Goal: Task Accomplishment & Management: Manage account settings

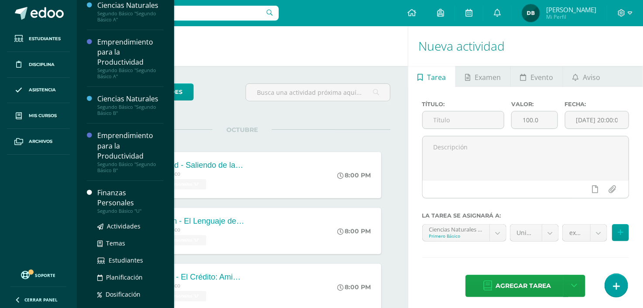
scroll to position [210, 0]
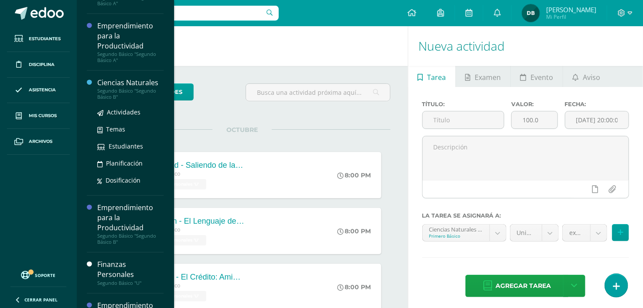
click at [125, 83] on div "Ciencias Naturales" at bounding box center [130, 83] width 66 height 10
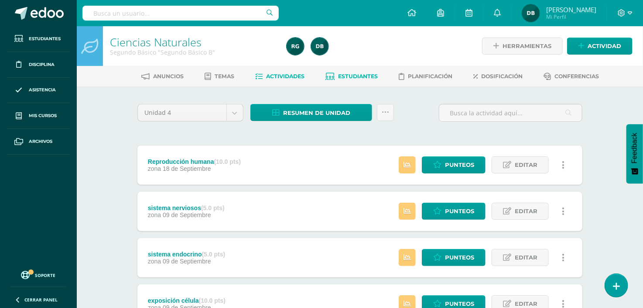
click at [366, 73] on span "Estudiantes" at bounding box center [358, 76] width 40 height 7
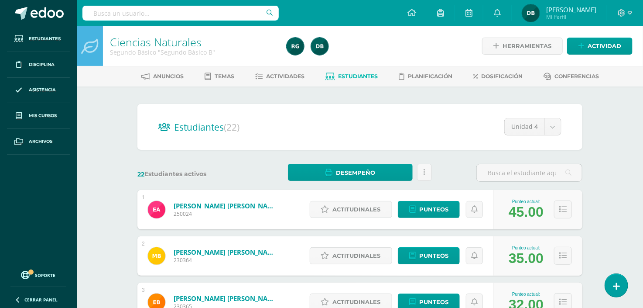
drag, startPoint x: 342, startPoint y: 31, endPoint x: 356, endPoint y: -27, distance: 59.7
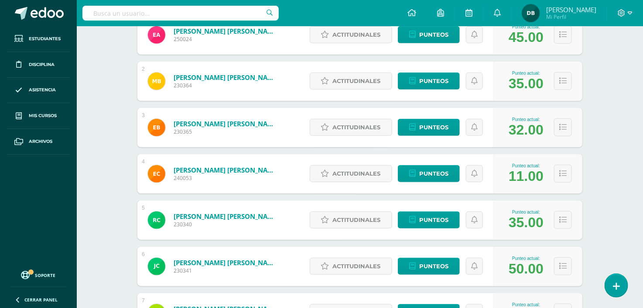
scroll to position [207, 0]
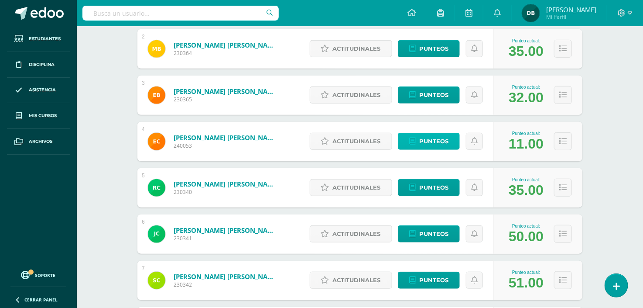
click at [439, 139] on span "Punteos" at bounding box center [433, 141] width 29 height 16
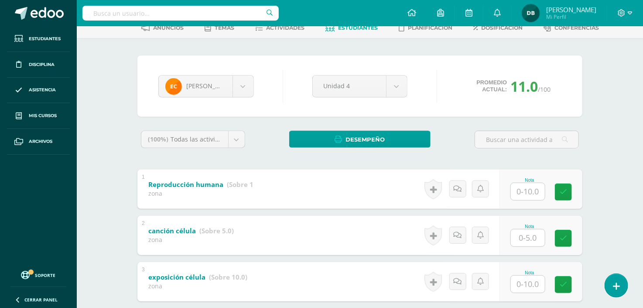
scroll to position [64, 0]
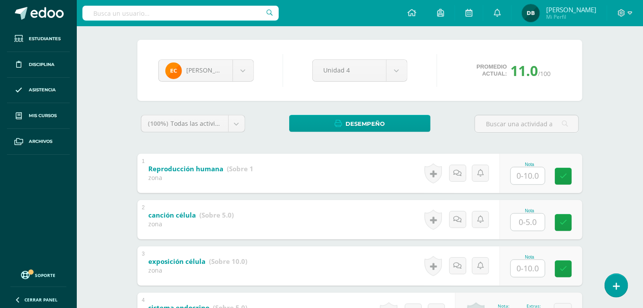
click at [526, 172] on input "text" at bounding box center [528, 175] width 34 height 17
type input "10"
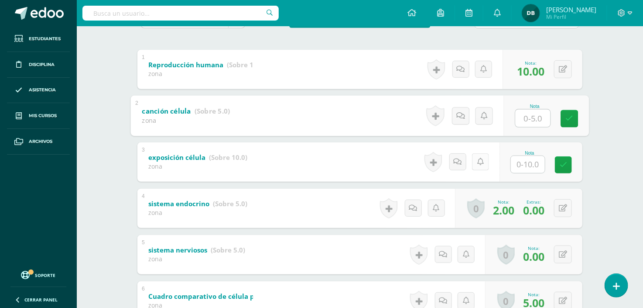
scroll to position [184, 0]
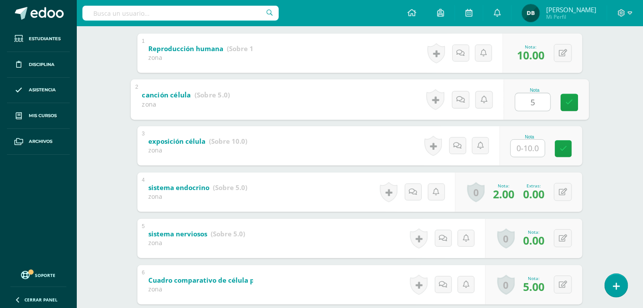
type input "5"
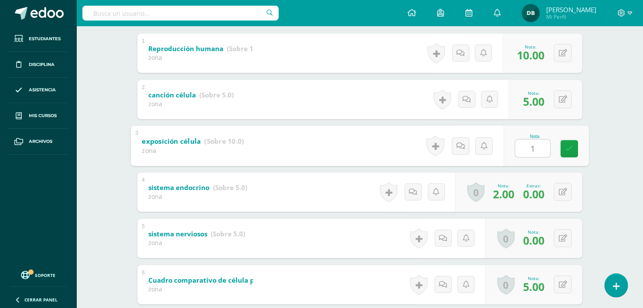
type input "10"
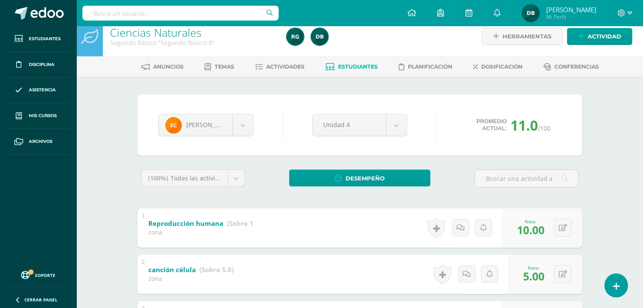
scroll to position [0, 0]
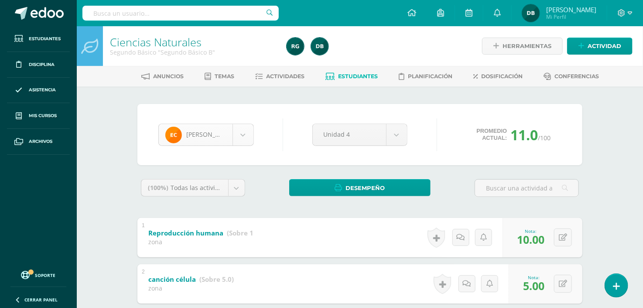
click at [246, 137] on body "Estudiantes Disciplina Asistencia Mis cursos Archivos Soporte Ayuda Reportar un…" at bounding box center [321, 296] width 643 height 592
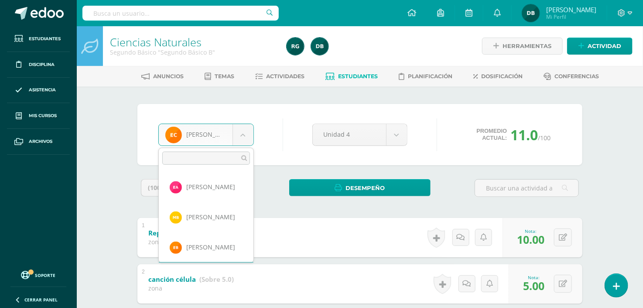
scroll to position [29, 0]
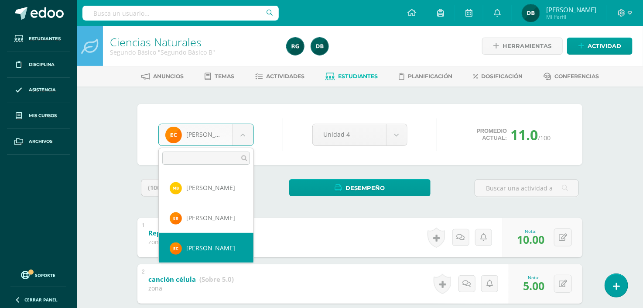
drag, startPoint x: 246, startPoint y: 137, endPoint x: 243, endPoint y: 126, distance: 11.4
click at [243, 126] on body "Estudiantes Disciplina Asistencia Mis cursos Archivos Soporte Ayuda Reportar un…" at bounding box center [321, 296] width 643 height 592
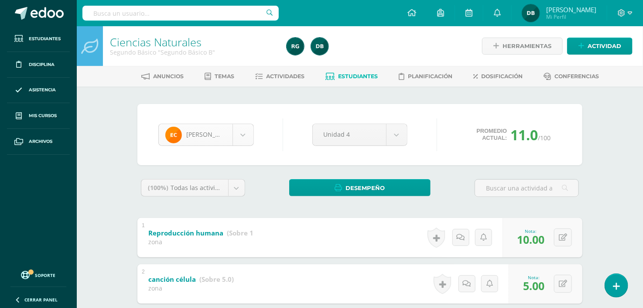
click at [243, 125] on body "Estudiantes Disciplina Asistencia Mis cursos Archivos Soporte Ayuda Reportar un…" at bounding box center [321, 296] width 643 height 592
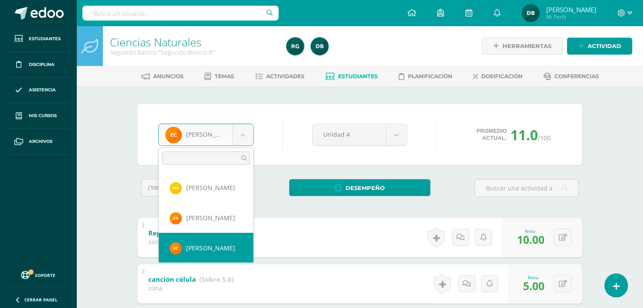
click at [196, 155] on input "text" at bounding box center [206, 157] width 88 height 13
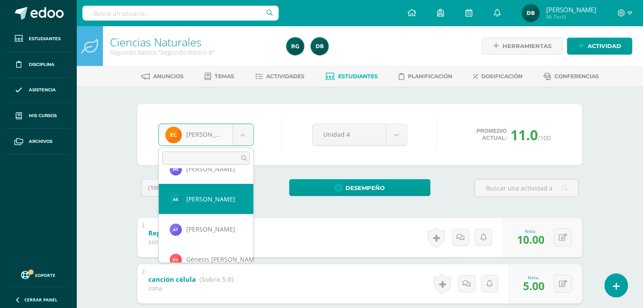
scroll to position [515, 0]
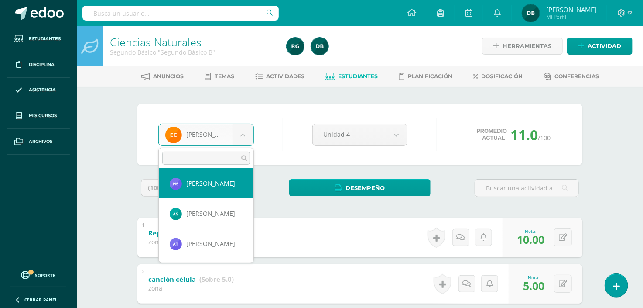
select select "1103"
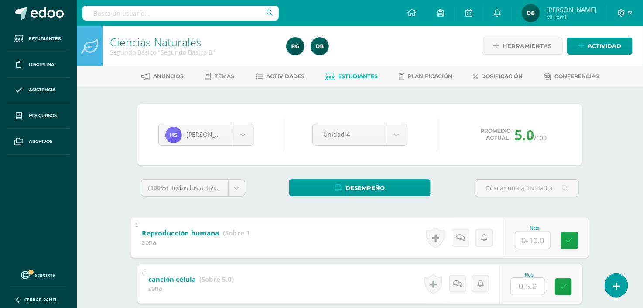
click at [534, 233] on input "text" at bounding box center [533, 239] width 35 height 17
type input "10"
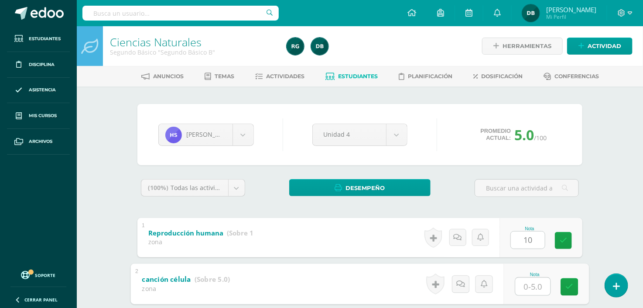
click at [535, 280] on input "text" at bounding box center [533, 285] width 35 height 17
type input "5"
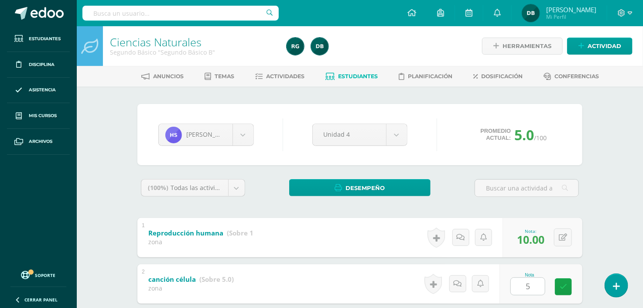
scroll to position [178, 0]
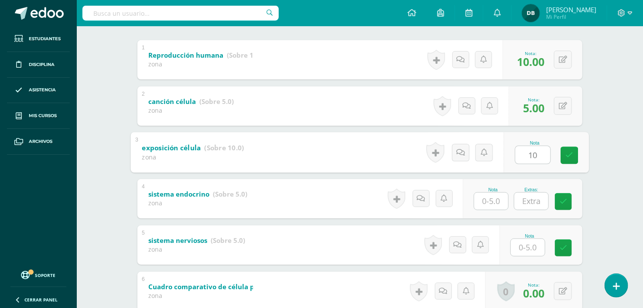
type input "10"
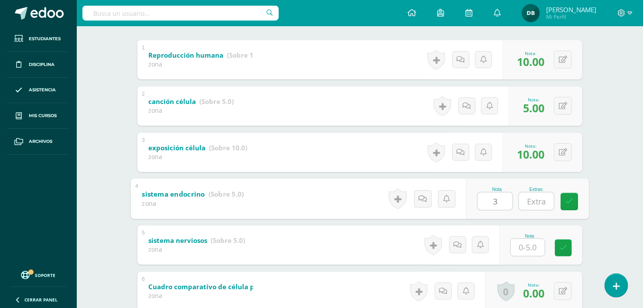
type input "3"
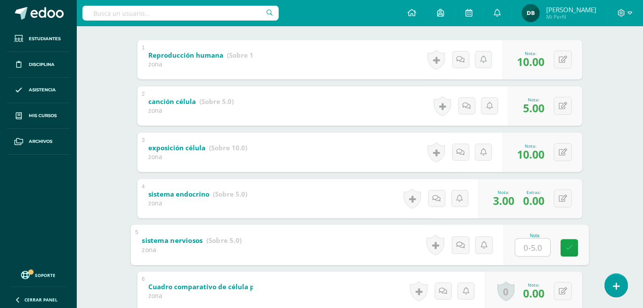
type input "1"
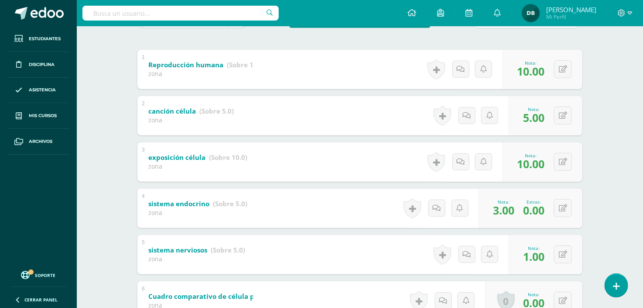
scroll to position [0, 0]
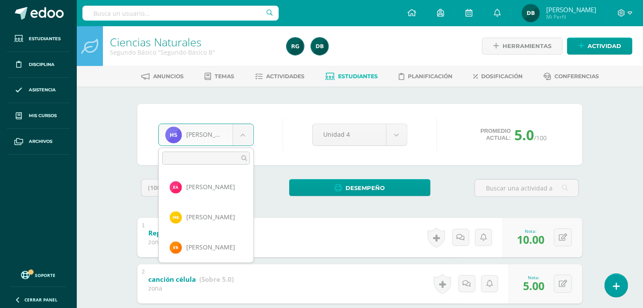
click at [245, 130] on body "Estudiantes Disciplina Asistencia Mis cursos Archivos Soporte Ayuda Reportar un…" at bounding box center [321, 296] width 643 height 592
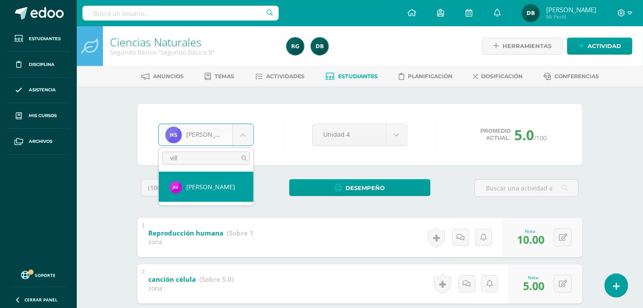
type input "vill"
select select "538"
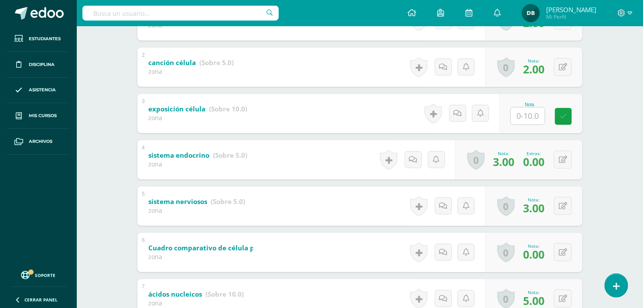
scroll to position [232, 0]
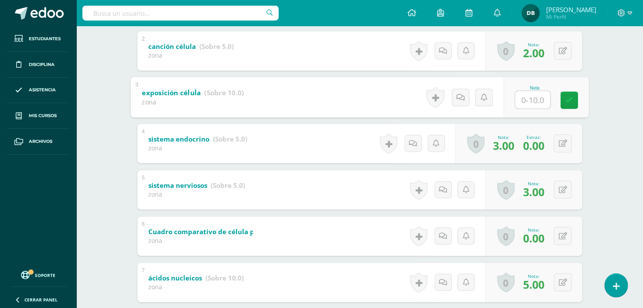
click at [524, 103] on input "text" at bounding box center [533, 99] width 35 height 17
type input "10"
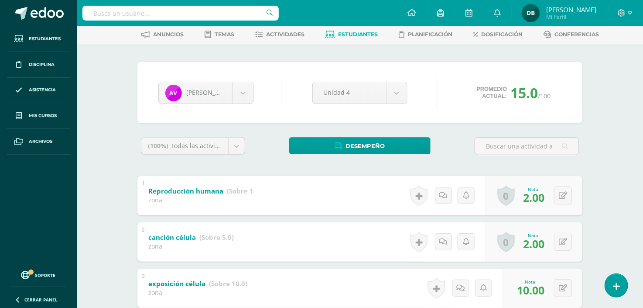
scroll to position [0, 0]
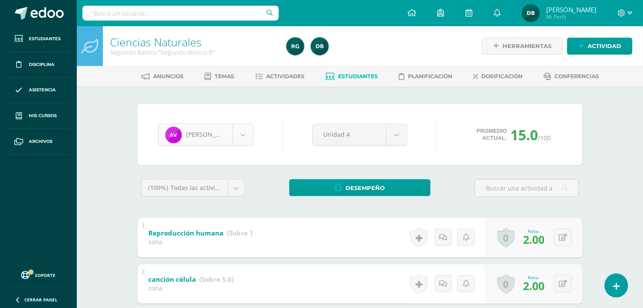
click at [245, 135] on body "Estudiantes Disciplina Asistencia Mis cursos Archivos Soporte Ayuda Reportar un…" at bounding box center [321, 296] width 643 height 592
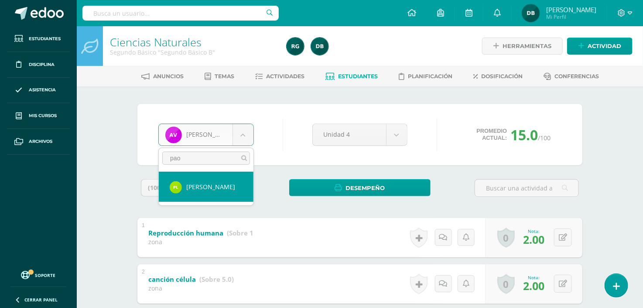
type input "paol"
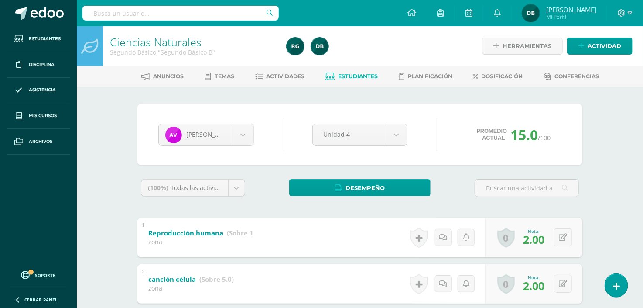
click at [307, 213] on body "Estudiantes Disciplina Asistencia Mis cursos Archivos Soporte Ayuda Reportar un…" at bounding box center [321, 296] width 643 height 592
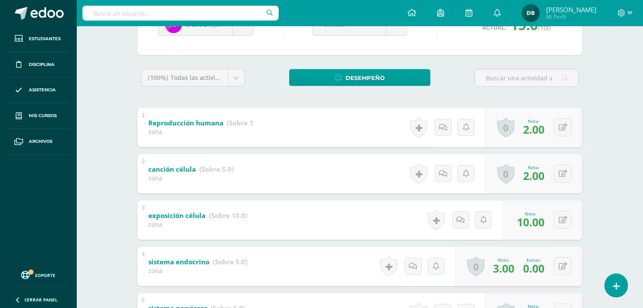
scroll to position [93, 0]
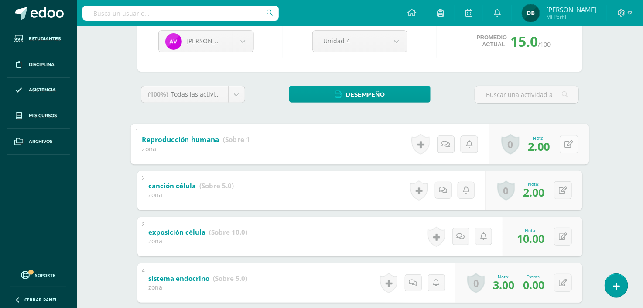
click at [569, 146] on button at bounding box center [569, 144] width 18 height 18
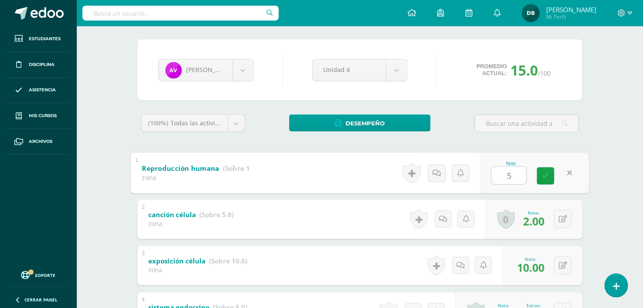
scroll to position [48, 0]
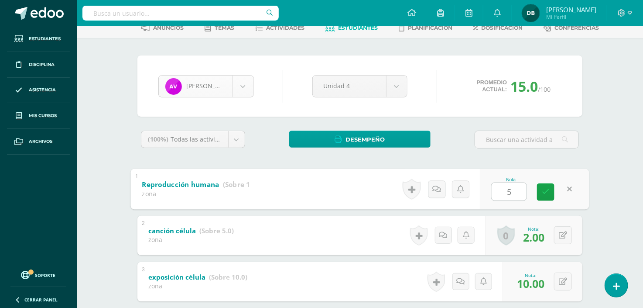
type input "5"
click at [248, 76] on body "Estudiantes Disciplina Asistencia Mis cursos Archivos Soporte Ayuda Reportar un…" at bounding box center [321, 248] width 643 height 592
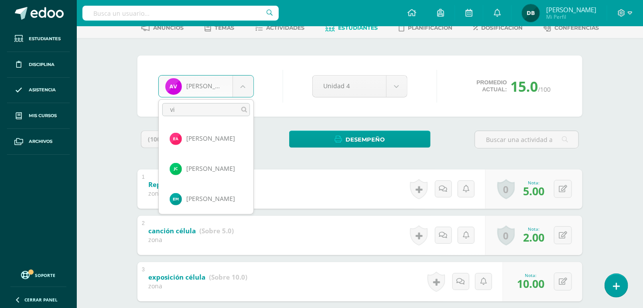
scroll to position [63, 0]
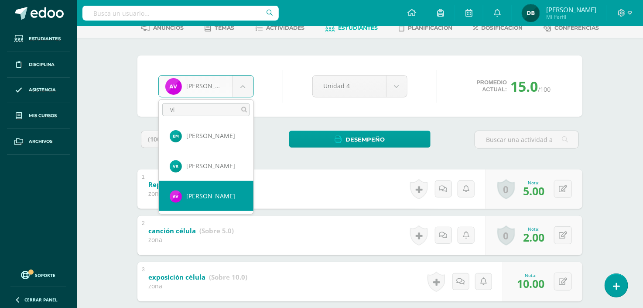
type input "vi"
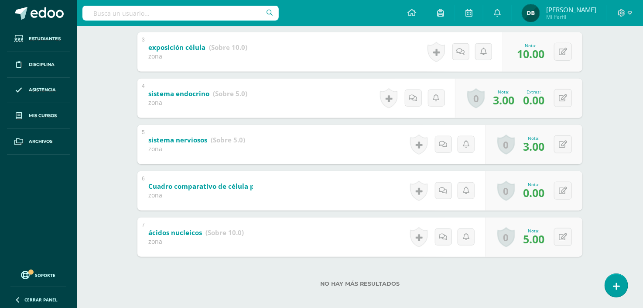
scroll to position [0, 0]
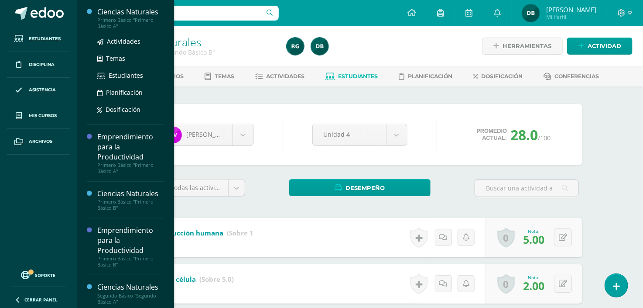
click at [138, 11] on div "Ciencias Naturales" at bounding box center [130, 12] width 66 height 10
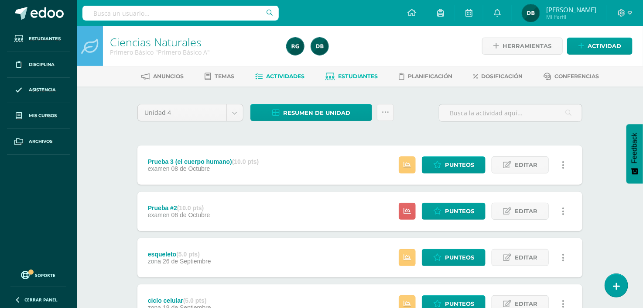
click at [359, 77] on span "Estudiantes" at bounding box center [358, 76] width 40 height 7
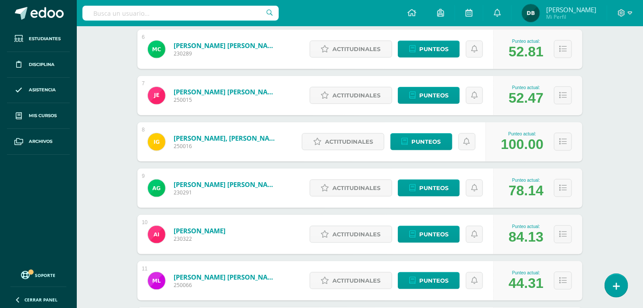
scroll to position [508, 0]
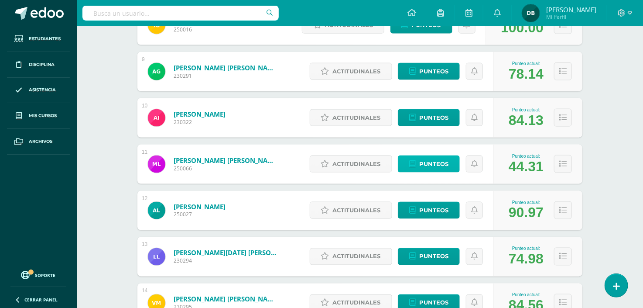
click at [426, 157] on span "Punteos" at bounding box center [433, 164] width 29 height 16
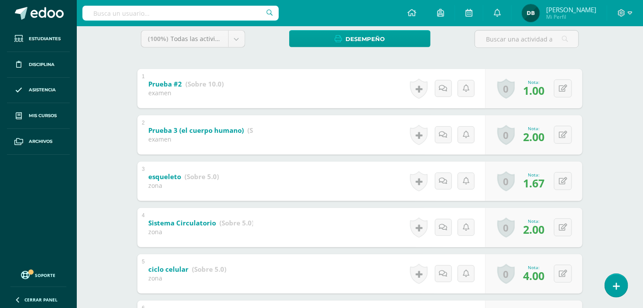
scroll to position [164, 0]
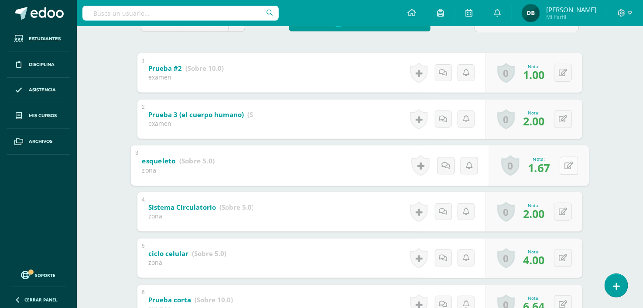
click at [563, 156] on button at bounding box center [569, 165] width 18 height 18
click at [526, 164] on input "1.67" at bounding box center [509, 167] width 35 height 17
drag, startPoint x: 516, startPoint y: 170, endPoint x: 495, endPoint y: 169, distance: 21.4
click at [495, 169] on input "1.67" at bounding box center [509, 167] width 35 height 17
type input "2"
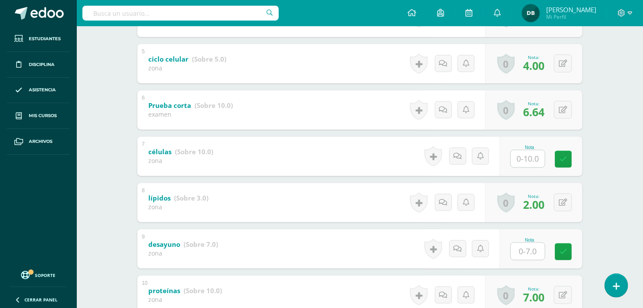
scroll to position [449, 0]
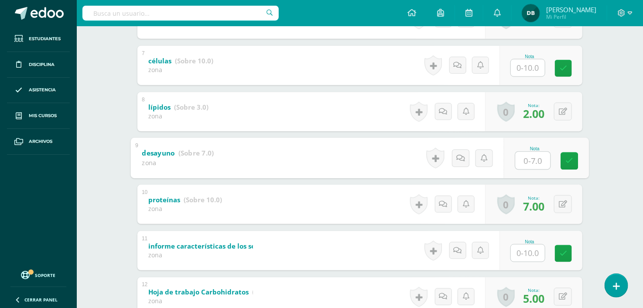
click at [521, 158] on input "text" at bounding box center [533, 159] width 35 height 17
type input "7"
click at [528, 253] on input "text" at bounding box center [528, 252] width 34 height 17
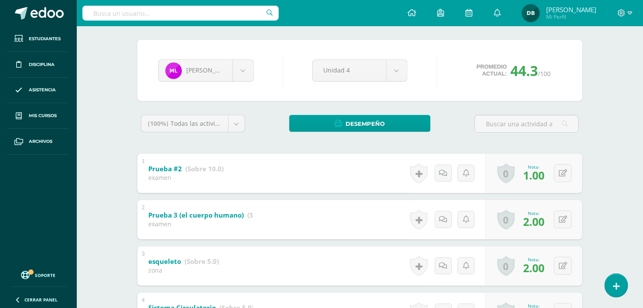
scroll to position [81, 0]
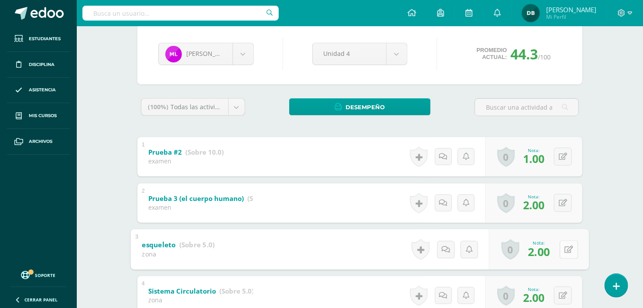
click at [565, 248] on icon at bounding box center [569, 248] width 9 height 7
type input "5"
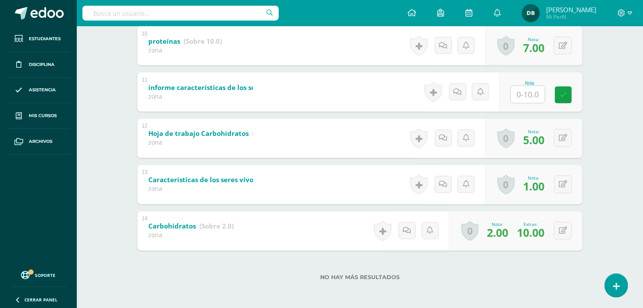
scroll to position [0, 0]
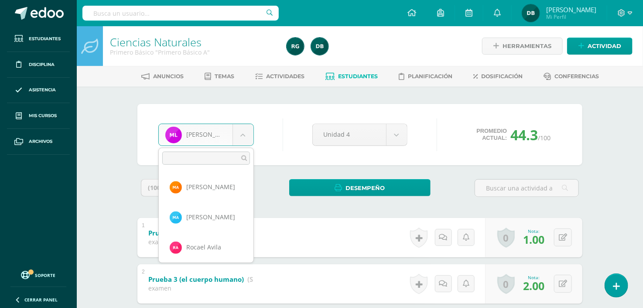
scroll to position [240, 0]
type input "a"
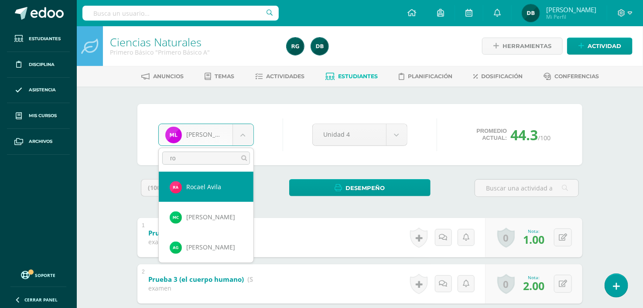
type input "ro"
select select "1224"
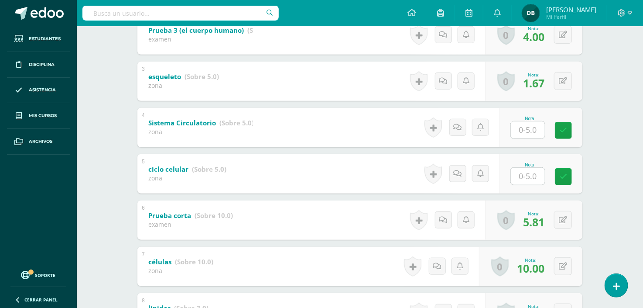
scroll to position [265, 0]
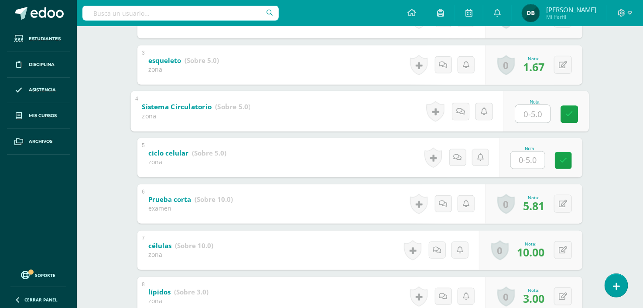
click at [530, 110] on input "text" at bounding box center [533, 113] width 35 height 17
type input "3"
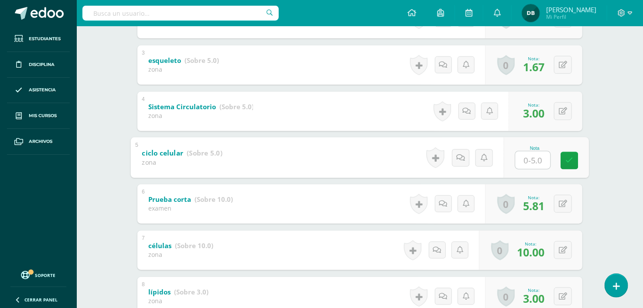
type input "0"
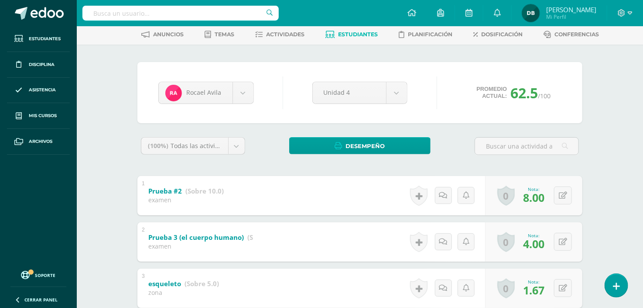
scroll to position [0, 0]
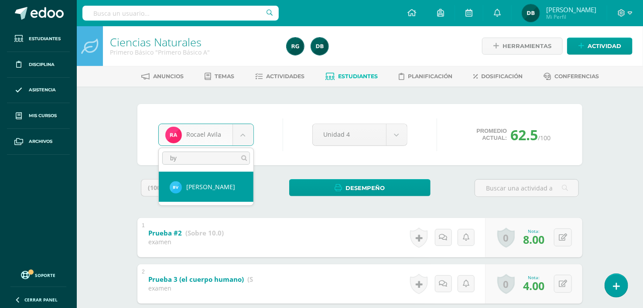
type input "byr"
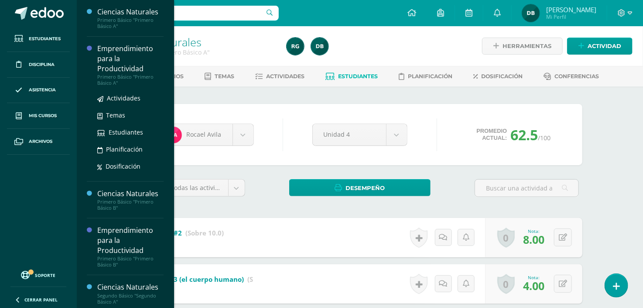
click at [113, 63] on div "Emprendimiento para la Productividad" at bounding box center [130, 59] width 66 height 30
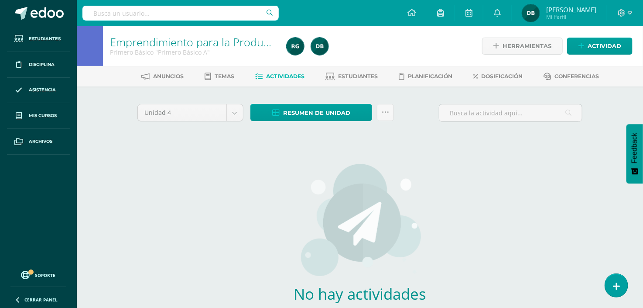
click at [216, 201] on div "Unidad 4 Unidad 1 Unidad 2 Unidad 3 Unidad 4 Resumen de unidad Descargar como H…" at bounding box center [360, 231] width 452 height 254
click at [390, 104] on link at bounding box center [385, 112] width 17 height 17
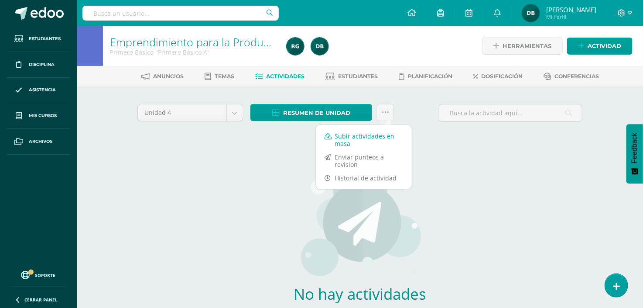
click at [368, 135] on link "Subir actividades en masa" at bounding box center [364, 139] width 96 height 21
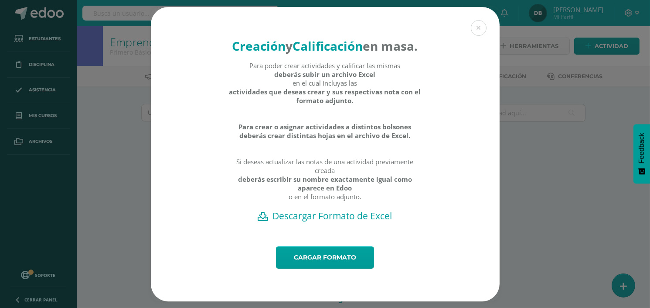
drag, startPoint x: 351, startPoint y: 188, endPoint x: 346, endPoint y: 202, distance: 15.2
click at [347, 192] on strong "deberás escribir su nombre exactamente igual como aparece en Edoo" at bounding box center [325, 182] width 193 height 17
click at [320, 260] on link "Cargar formato" at bounding box center [325, 257] width 98 height 22
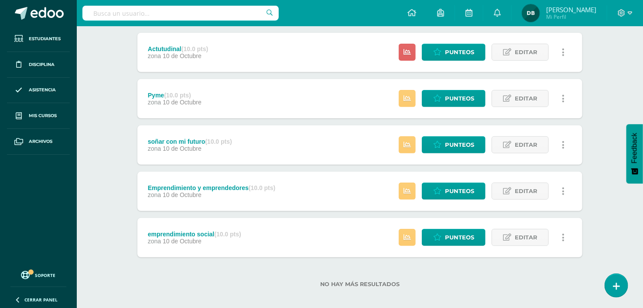
scroll to position [119, 0]
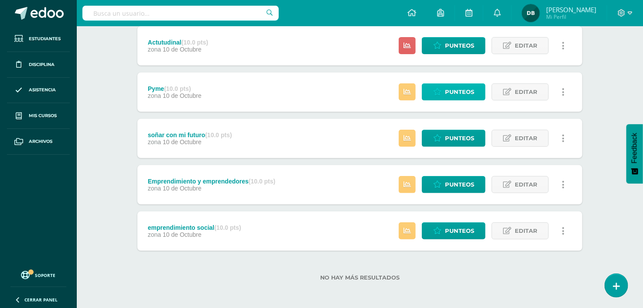
click at [463, 94] on span "Punteos" at bounding box center [459, 92] width 29 height 16
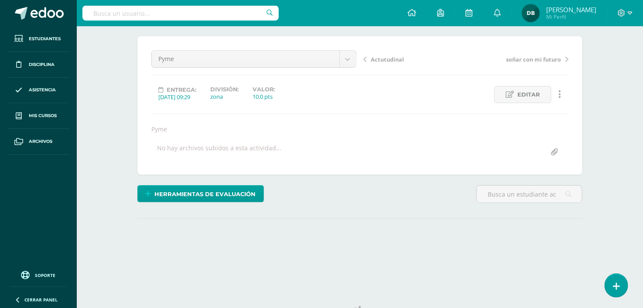
scroll to position [105, 0]
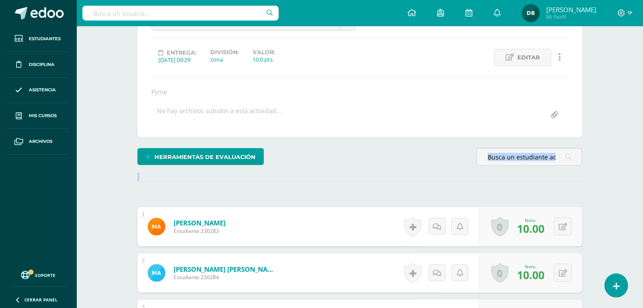
drag, startPoint x: 362, startPoint y: 193, endPoint x: 376, endPoint y: 142, distance: 52.7
drag, startPoint x: 376, startPoint y: 142, endPoint x: 389, endPoint y: 90, distance: 53.6
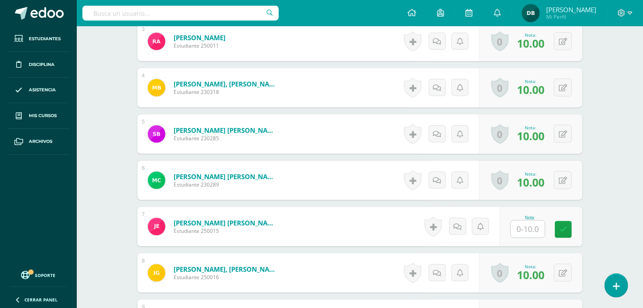
scroll to position [447, 0]
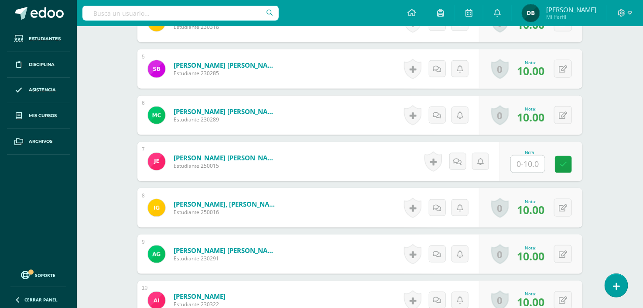
drag, startPoint x: 387, startPoint y: 172, endPoint x: 394, endPoint y: 142, distance: 31.3
click at [394, 142] on form "Estrada Altán, José Alejandro Estudiante 250015 Nota 0 Logros" at bounding box center [359, 161] width 445 height 39
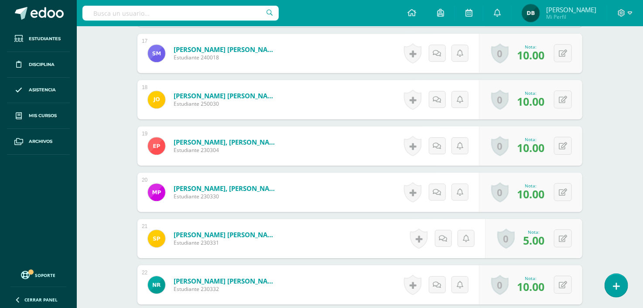
scroll to position [1344, 0]
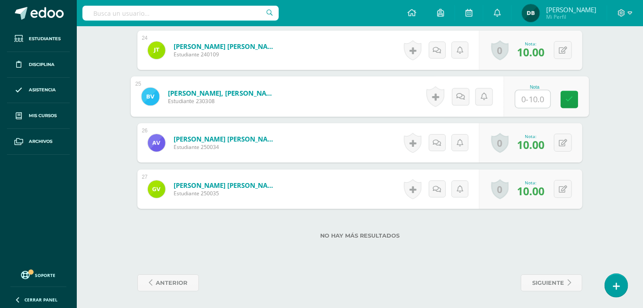
click at [533, 97] on input "text" at bounding box center [533, 98] width 35 height 17
type input "10"
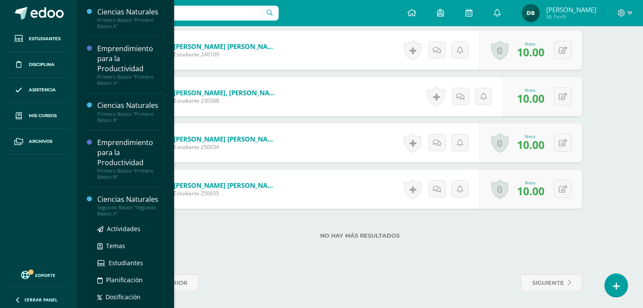
click at [109, 198] on div "Ciencias Naturales" at bounding box center [130, 199] width 66 height 10
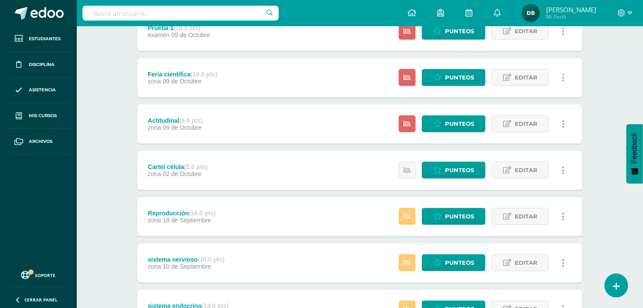
scroll to position [242, 0]
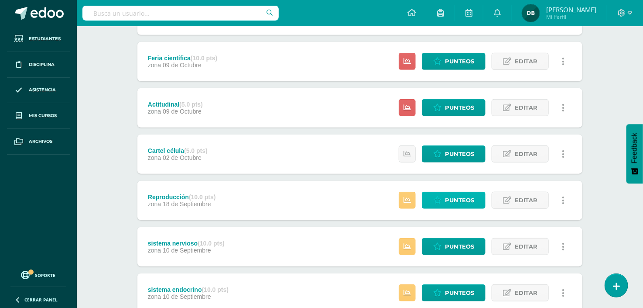
click at [455, 199] on span "Punteos" at bounding box center [459, 200] width 29 height 16
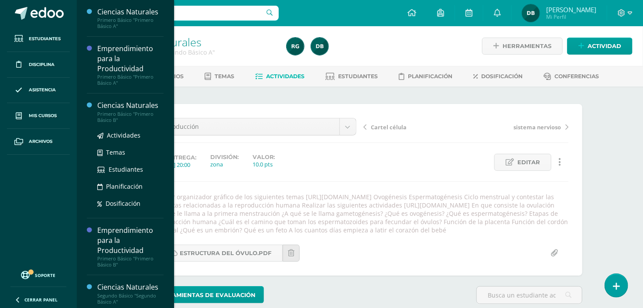
click at [116, 111] on div "Primero Básico "Primero Básico B"" at bounding box center [130, 117] width 66 height 12
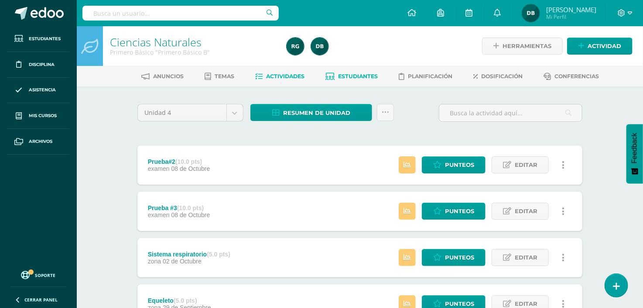
click at [342, 69] on link "Estudiantes" at bounding box center [352, 76] width 52 height 14
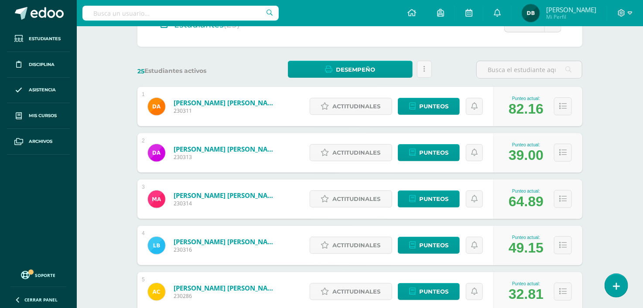
scroll to position [120, 0]
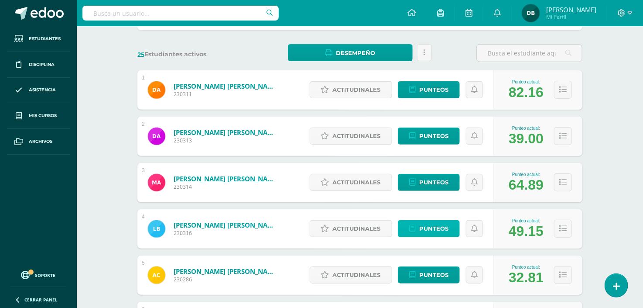
click at [432, 224] on span "Punteos" at bounding box center [433, 228] width 29 height 16
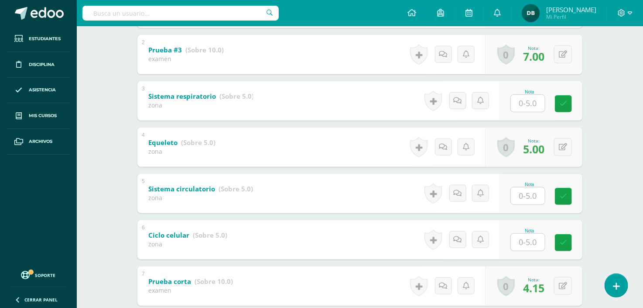
scroll to position [246, 0]
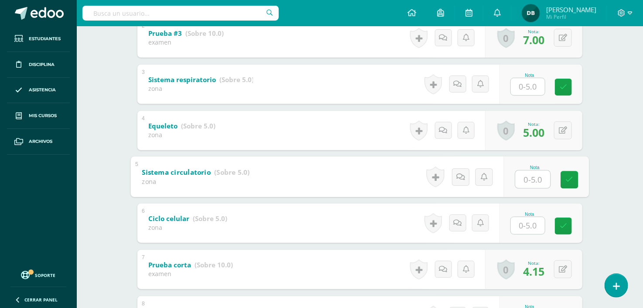
click at [524, 181] on input "text" at bounding box center [533, 178] width 35 height 17
type input "5"
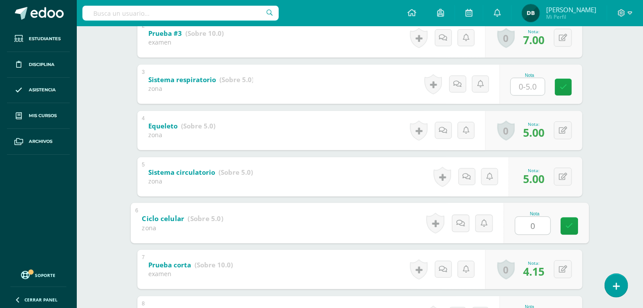
type input "0"
click at [526, 88] on input "text" at bounding box center [528, 86] width 34 height 17
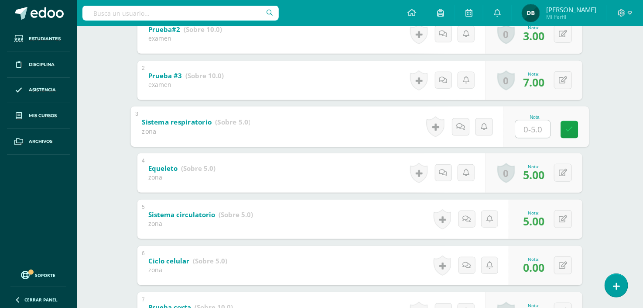
scroll to position [219, 0]
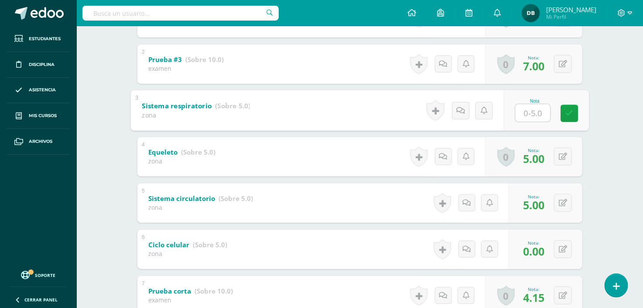
type input "1"
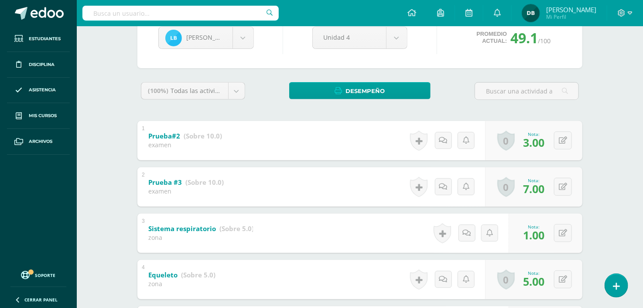
scroll to position [0, 0]
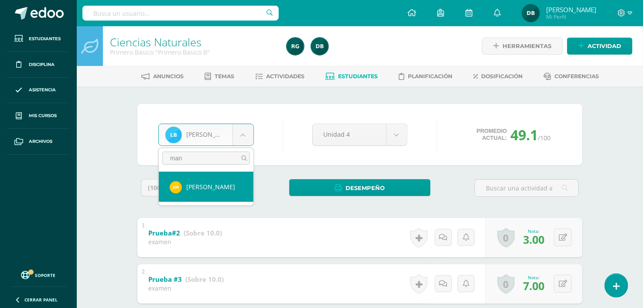
type input "man"
select select "194"
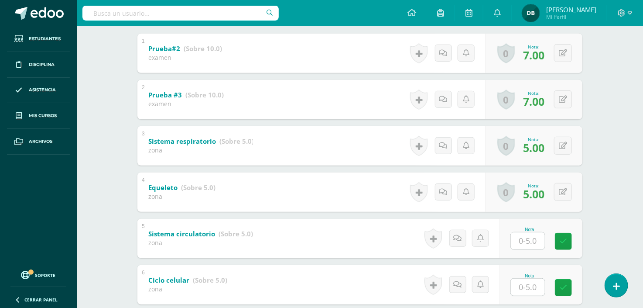
scroll to position [200, 0]
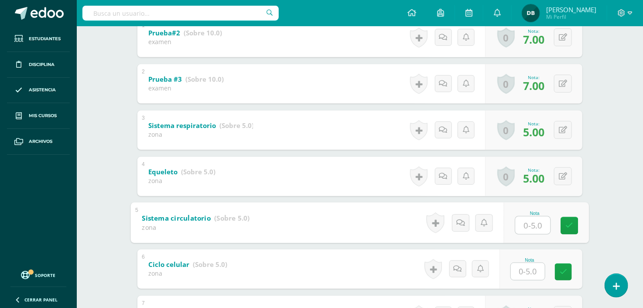
click at [527, 225] on input "text" at bounding box center [533, 224] width 35 height 17
type input "5"
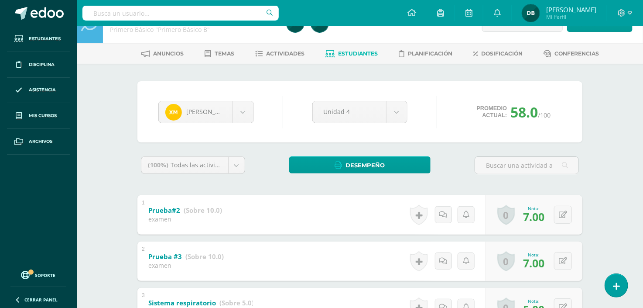
scroll to position [0, 0]
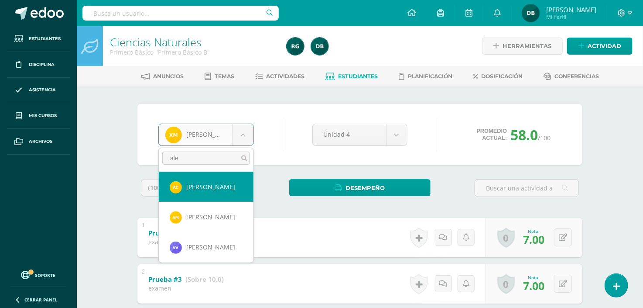
type input "ale"
select select "851"
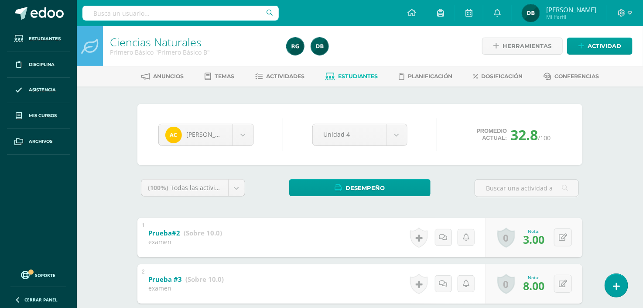
scroll to position [110, 0]
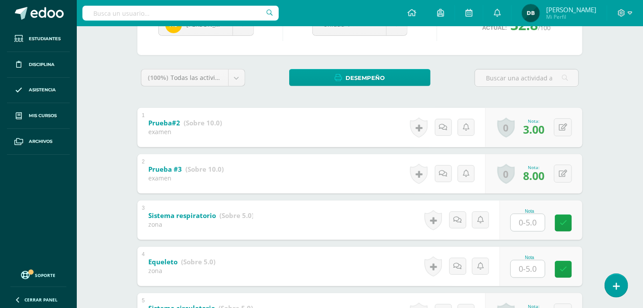
click at [355, 259] on div "4 Equeleto (Sobre 5.0) zona Nota 0 [GEOGRAPHIC_DATA] Logros obtenidos N/A" at bounding box center [359, 265] width 445 height 39
drag, startPoint x: 355, startPoint y: 259, endPoint x: 361, endPoint y: 204, distance: 54.9
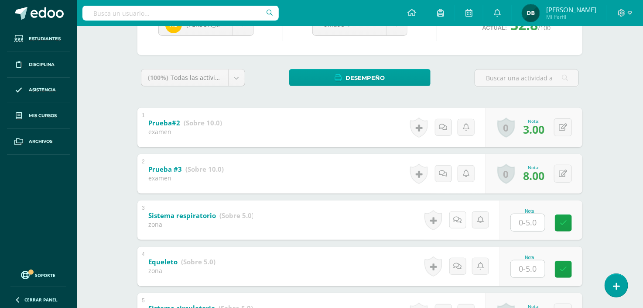
drag, startPoint x: 361, startPoint y: 204, endPoint x: 464, endPoint y: 217, distance: 103.3
click at [387, 204] on div "3 Sistema respiratorio (Sobre 5.0) zona Nota 0 [GEOGRAPHIC_DATA] Logros obtenid…" at bounding box center [359, 219] width 445 height 39
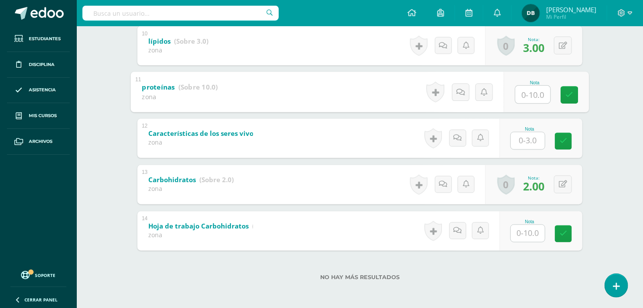
click at [537, 97] on input "text" at bounding box center [533, 93] width 35 height 17
type input "5"
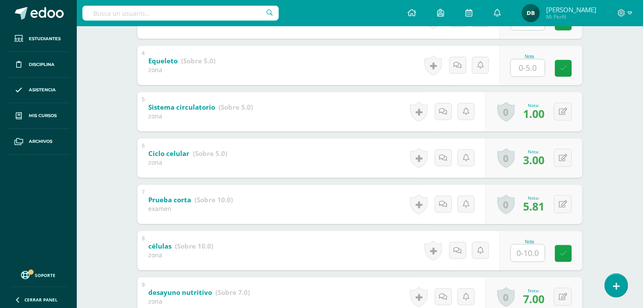
scroll to position [294, 0]
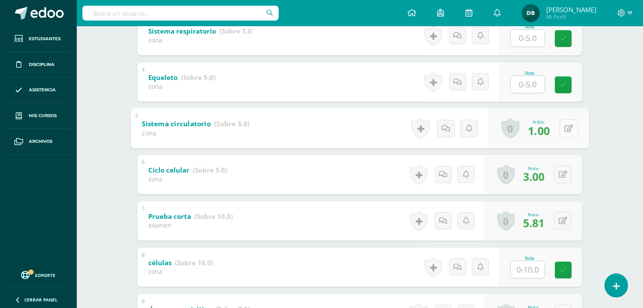
click at [565, 130] on icon at bounding box center [569, 127] width 9 height 7
type input "5"
click at [538, 261] on input "text" at bounding box center [528, 269] width 34 height 17
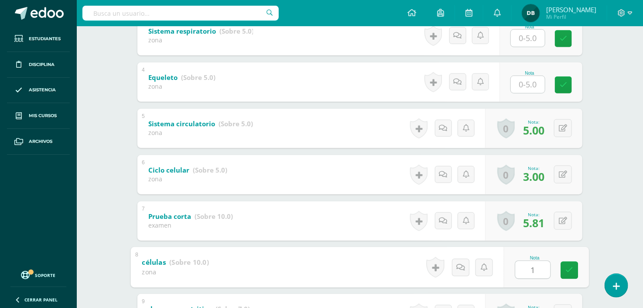
type input "10"
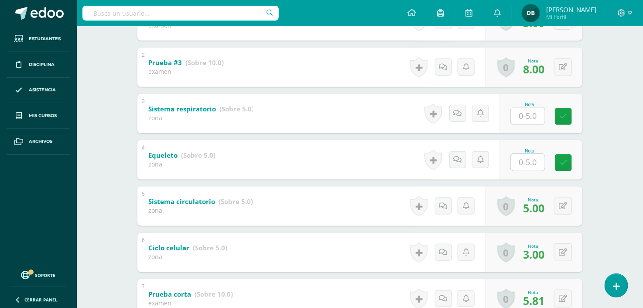
scroll to position [233, 0]
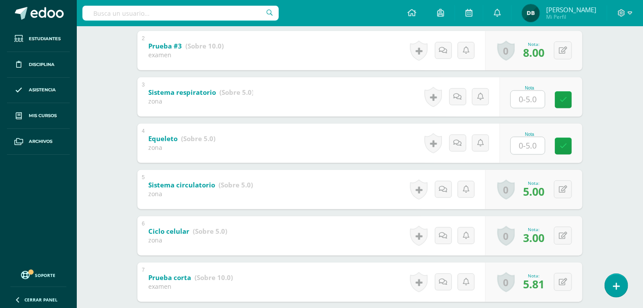
click at [530, 133] on div "Nota" at bounding box center [529, 134] width 38 height 5
click at [531, 147] on input "text" at bounding box center [528, 145] width 34 height 17
type input "2"
click at [534, 95] on input "text" at bounding box center [533, 98] width 35 height 17
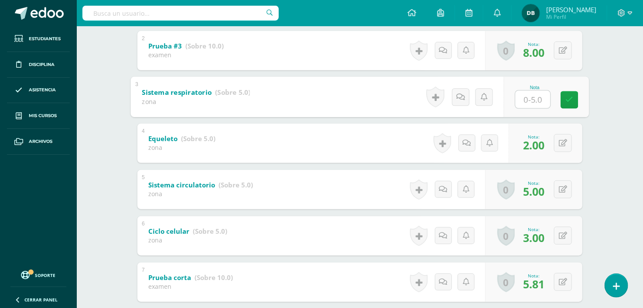
click at [534, 95] on input "text" at bounding box center [533, 98] width 35 height 17
type input "2"
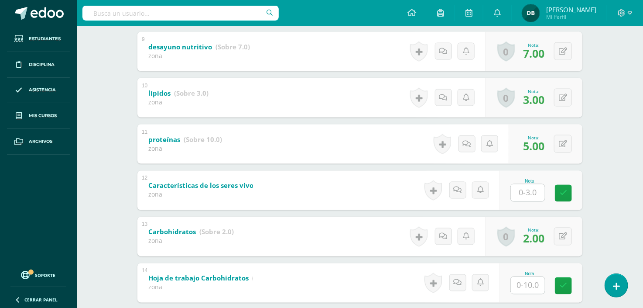
scroll to position [608, 0]
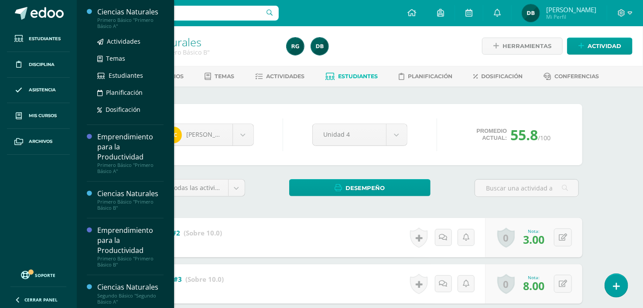
click at [145, 7] on div "Ciencias Naturales" at bounding box center [130, 12] width 66 height 10
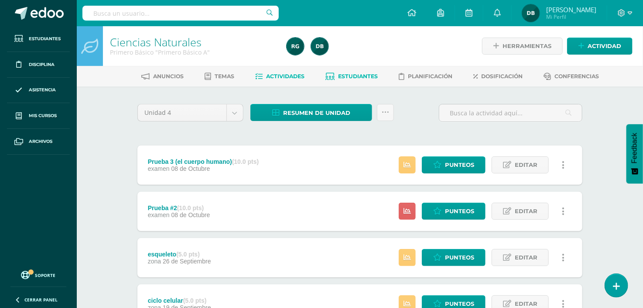
click at [362, 81] on link "Estudiantes" at bounding box center [352, 76] width 52 height 14
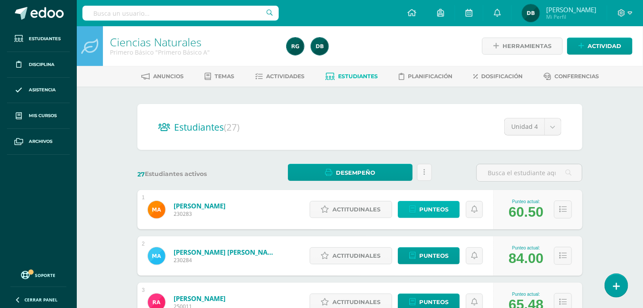
click at [427, 207] on span "Punteos" at bounding box center [433, 209] width 29 height 16
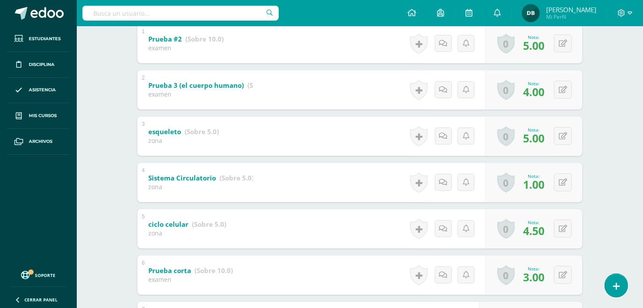
scroll to position [210, 0]
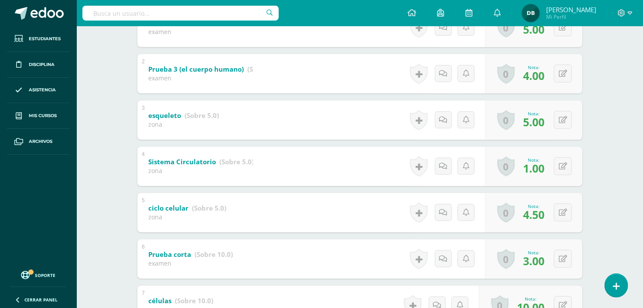
drag, startPoint x: 447, startPoint y: 267, endPoint x: 454, endPoint y: 246, distance: 22.1
click at [454, 246] on div "Historial de actividad Se ha asignado la nota 3.0 por Diana Barrios Oct. 8, 202…" at bounding box center [446, 258] width 79 height 39
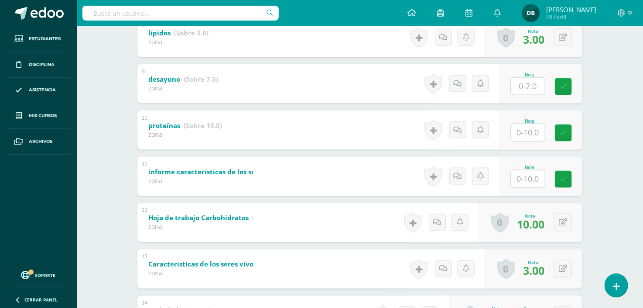
scroll to position [507, 0]
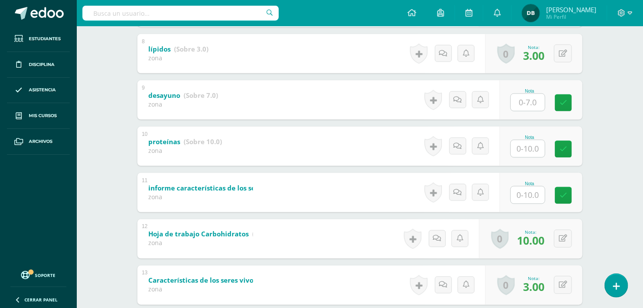
click at [533, 99] on input "text" at bounding box center [528, 102] width 34 height 17
type input "5"
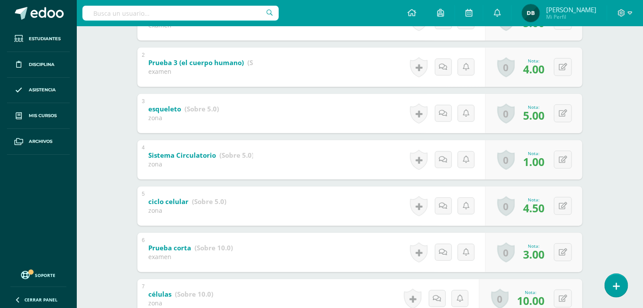
scroll to position [200, 0]
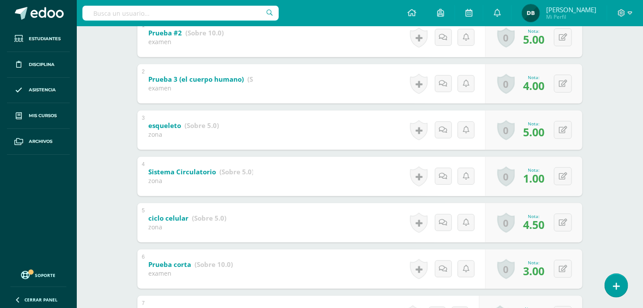
click at [525, 121] on div "Nota:" at bounding box center [533, 123] width 21 height 6
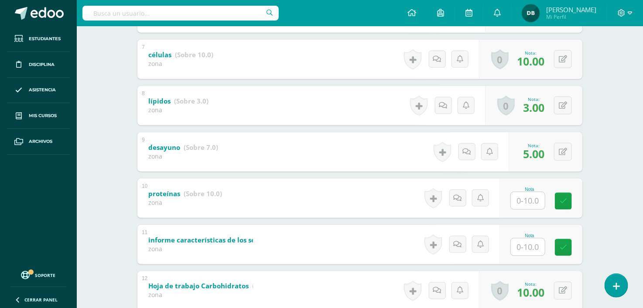
scroll to position [472, 0]
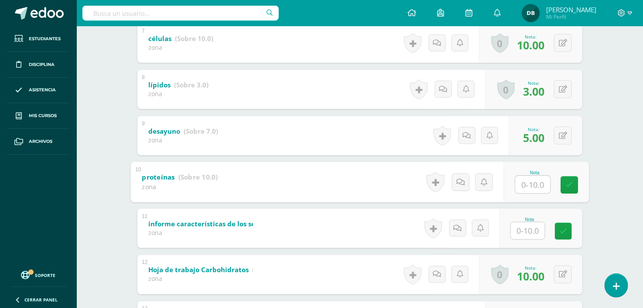
click at [535, 185] on input "text" at bounding box center [533, 183] width 35 height 17
type input "10"
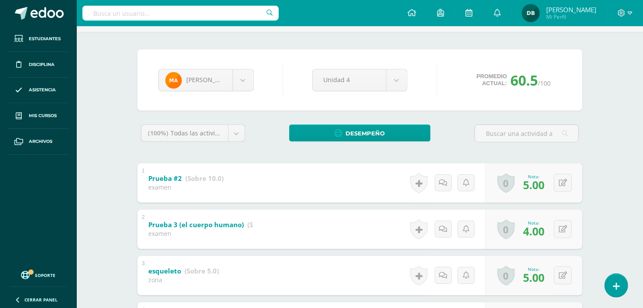
scroll to position [0, 0]
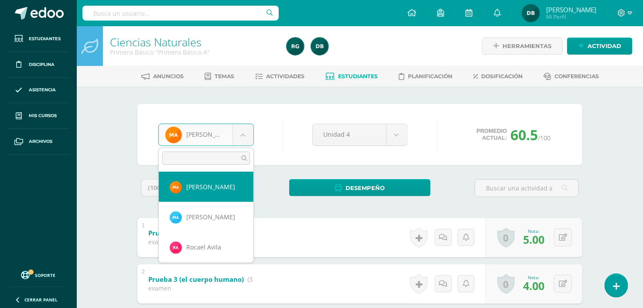
type input "a"
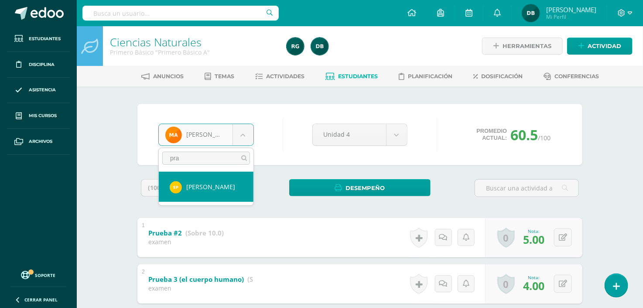
type input "pra"
select select "516"
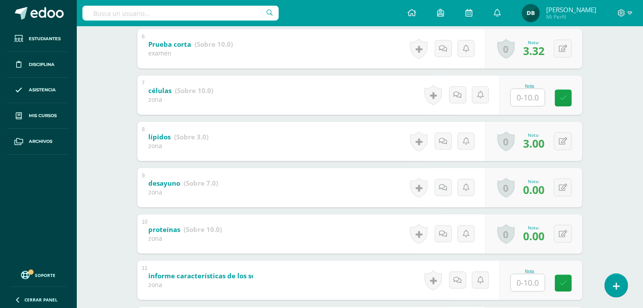
scroll to position [435, 0]
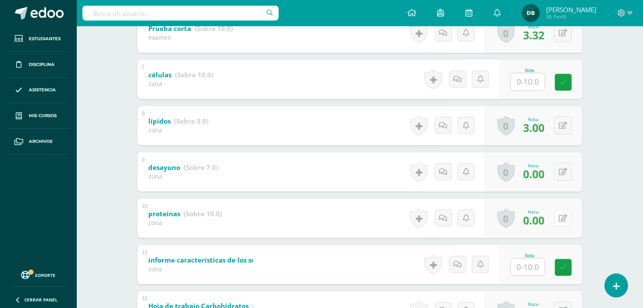
click at [560, 220] on button at bounding box center [563, 218] width 18 height 18
type input "10"
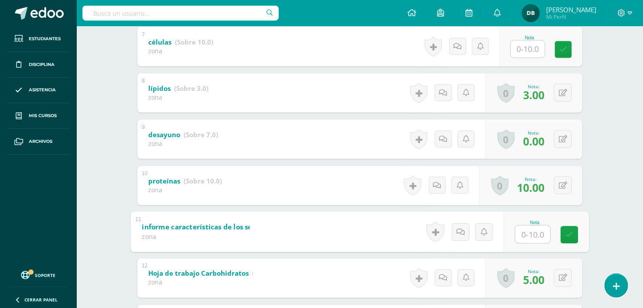
scroll to position [516, 0]
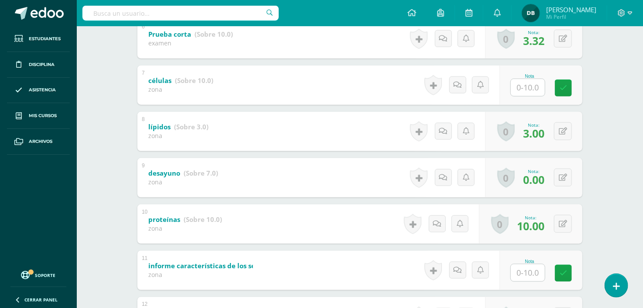
scroll to position [414, 0]
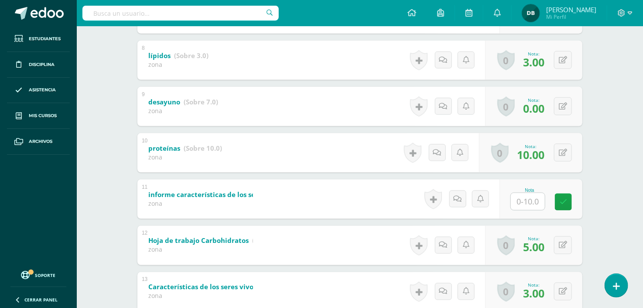
click at [399, 164] on div "1 Prueba #2 (Sobre 10.0) examen Nota 3.00 0 Logros Logros obtenidos 3.00" at bounding box center [359, 37] width 445 height 640
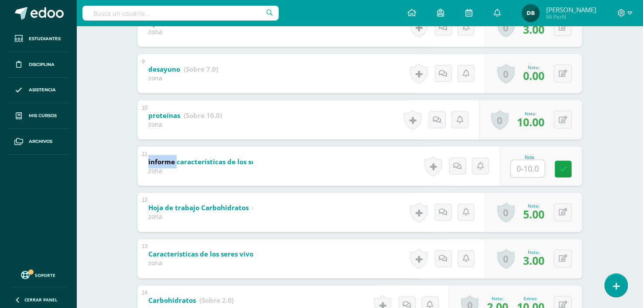
click at [399, 164] on div "11 informe características de los seres vivos (Sobre 10.0) zona Nota 0 Logros L…" at bounding box center [359, 166] width 445 height 39
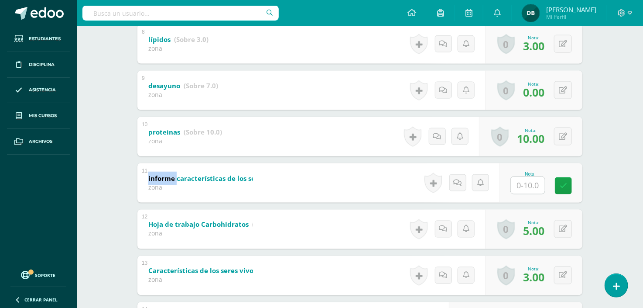
click at [399, 164] on div "11 informe características de los seres vivos (Sobre 10.0) zona Nota 0 Logros L…" at bounding box center [359, 182] width 445 height 39
click at [376, 256] on div "13 Características de los seres vivos (Sobre 3.0) zona Nota 3.00 0 Logros Logro…" at bounding box center [359, 275] width 445 height 39
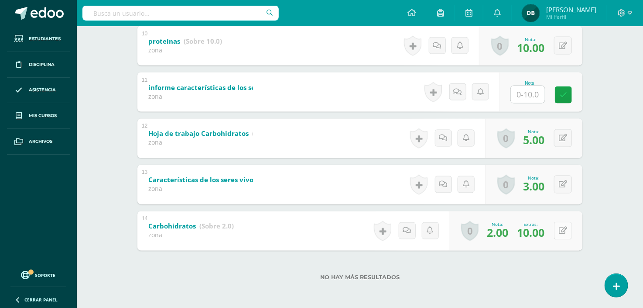
click at [564, 234] on button at bounding box center [563, 231] width 18 height 18
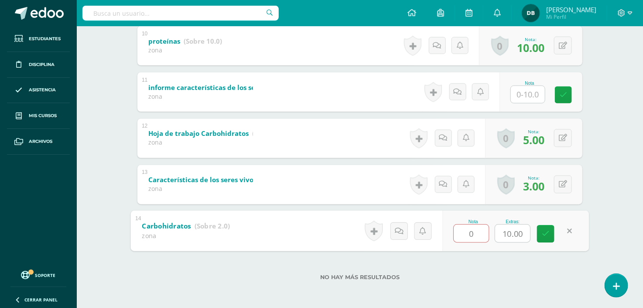
type input "2"
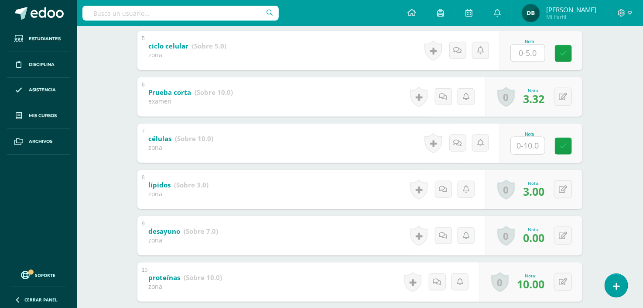
scroll to position [356, 0]
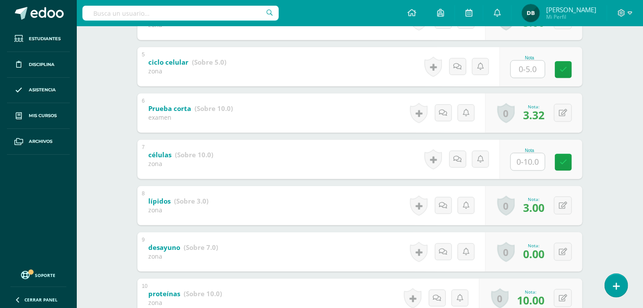
click at [544, 163] on input "text" at bounding box center [528, 161] width 34 height 17
type input "10"
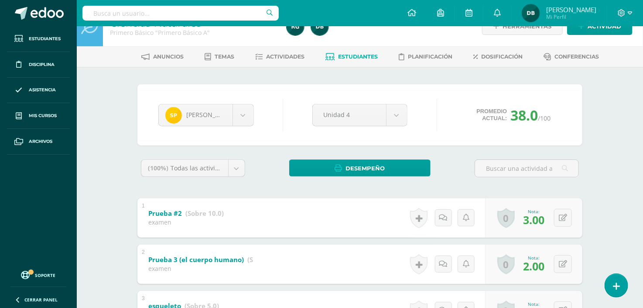
scroll to position [0, 0]
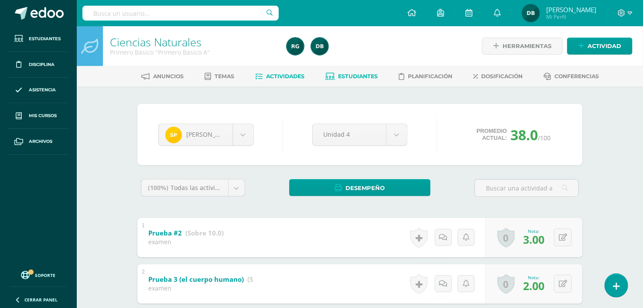
click at [275, 76] on span "Actividades" at bounding box center [286, 76] width 38 height 7
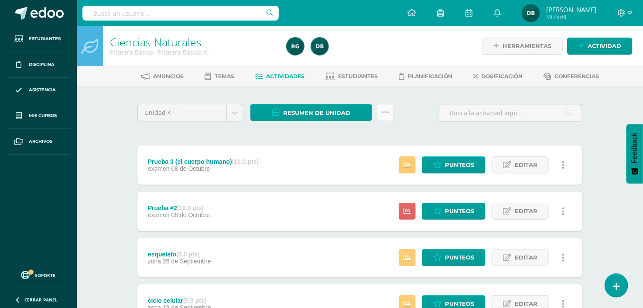
click at [381, 113] on link at bounding box center [385, 112] width 17 height 17
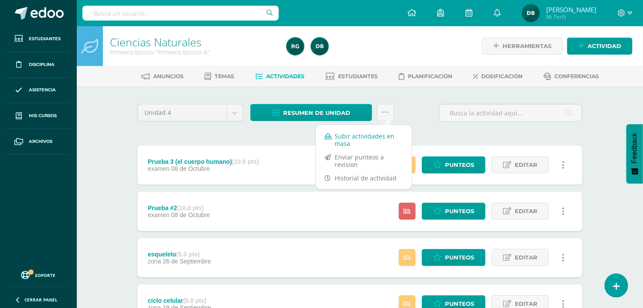
click at [377, 134] on link "Subir actividades en masa" at bounding box center [364, 139] width 96 height 21
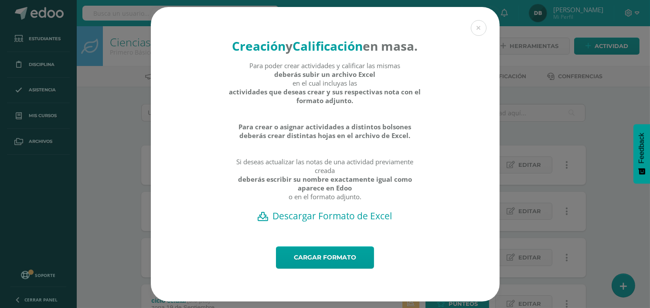
click at [355, 222] on h2 "Descargar Formato de Excel" at bounding box center [325, 215] width 318 height 12
click at [477, 23] on button at bounding box center [479, 28] width 16 height 16
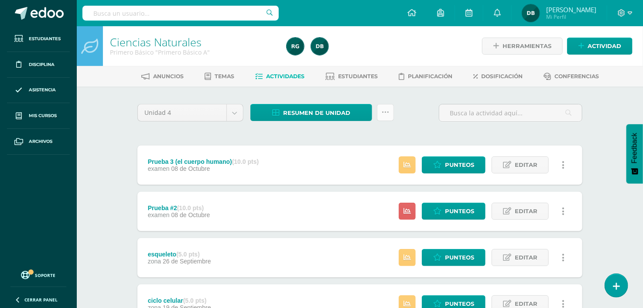
click at [389, 116] on link at bounding box center [385, 112] width 17 height 17
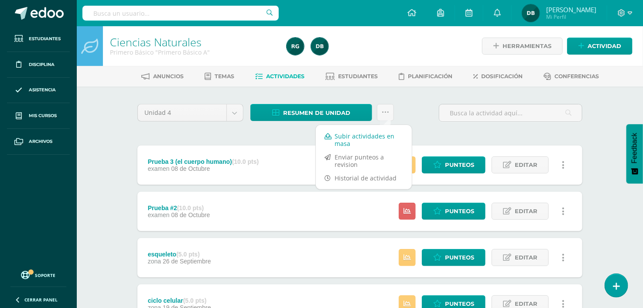
click at [381, 133] on link "Subir actividades en masa" at bounding box center [364, 139] width 96 height 21
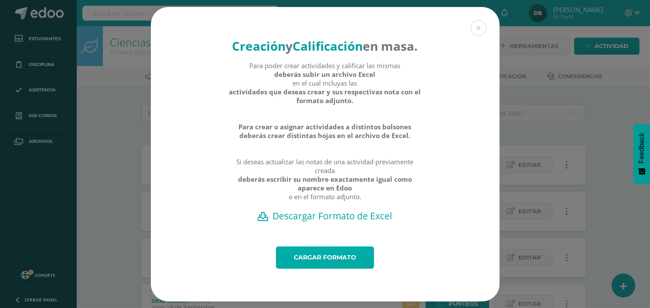
click at [334, 263] on link "Cargar formato" at bounding box center [325, 257] width 98 height 22
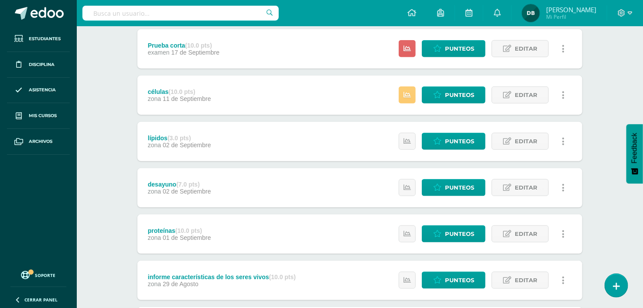
scroll to position [535, 0]
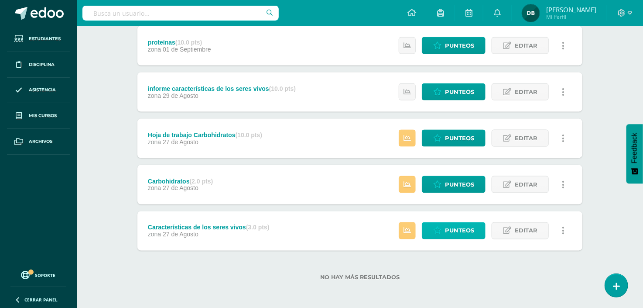
click at [485, 228] on link "Punteos" at bounding box center [454, 230] width 64 height 17
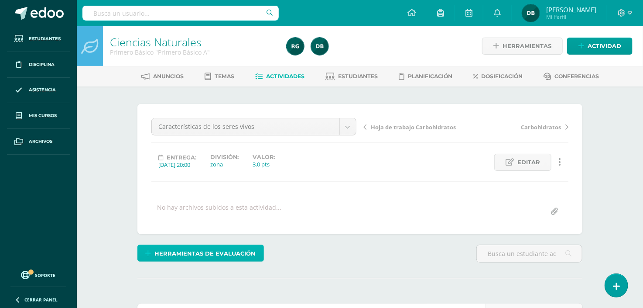
click at [230, 254] on span "Herramientas de evaluación" at bounding box center [205, 253] width 101 height 16
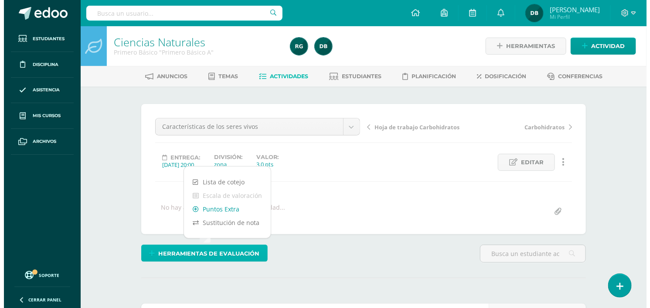
scroll to position [0, 0]
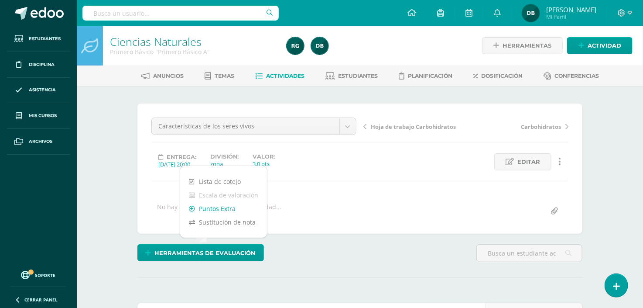
click at [225, 208] on link "Puntos Extra" at bounding box center [223, 209] width 87 height 14
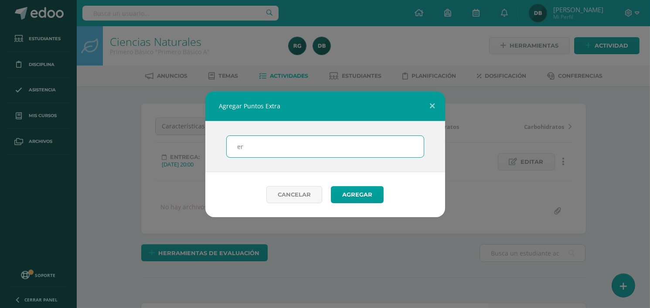
type input "e"
type input "cientientiica"
click at [348, 190] on button "Agregar" at bounding box center [357, 194] width 53 height 17
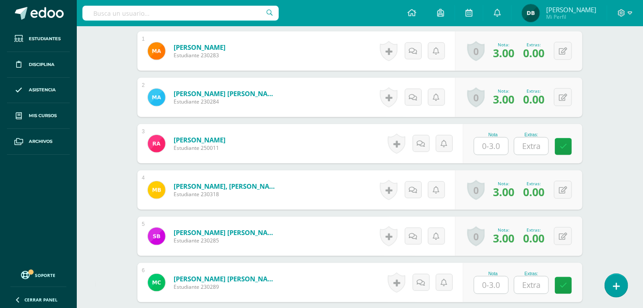
scroll to position [275, 0]
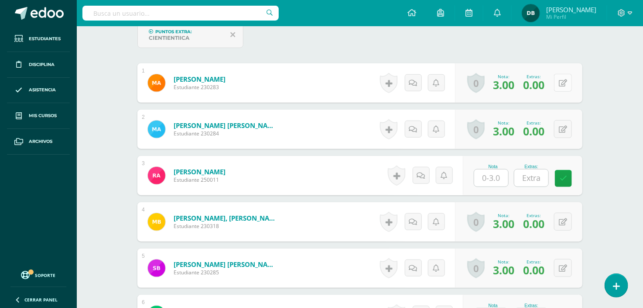
click at [567, 85] on button at bounding box center [563, 83] width 18 height 18
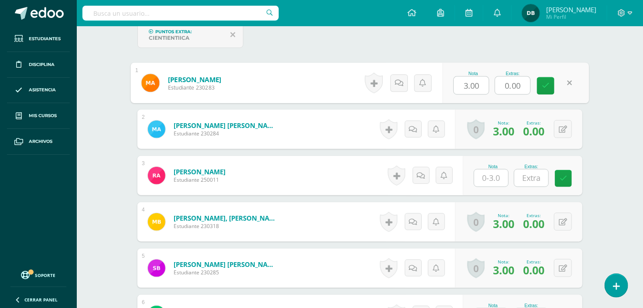
drag, startPoint x: 524, startPoint y: 84, endPoint x: 444, endPoint y: 80, distance: 80.3
click at [444, 80] on div "Nota 3.00 Extras: 0.00" at bounding box center [515, 83] width 147 height 41
type input "10"
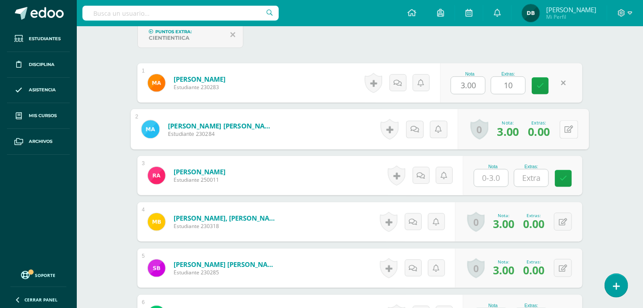
click at [566, 130] on icon at bounding box center [569, 128] width 9 height 7
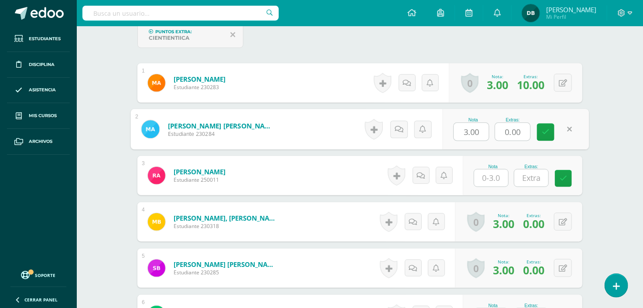
drag, startPoint x: 523, startPoint y: 128, endPoint x: 472, endPoint y: 106, distance: 55.8
click at [564, 181] on icon at bounding box center [563, 177] width 7 height 7
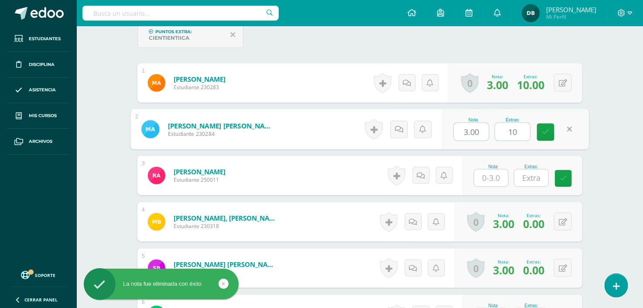
type input "10"
click at [547, 174] on input "text" at bounding box center [531, 177] width 34 height 17
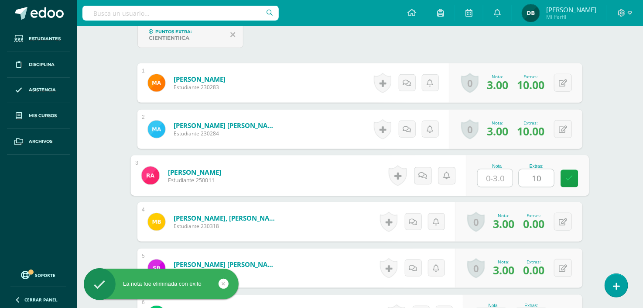
type input "10"
click at [487, 174] on input "text" at bounding box center [495, 177] width 35 height 17
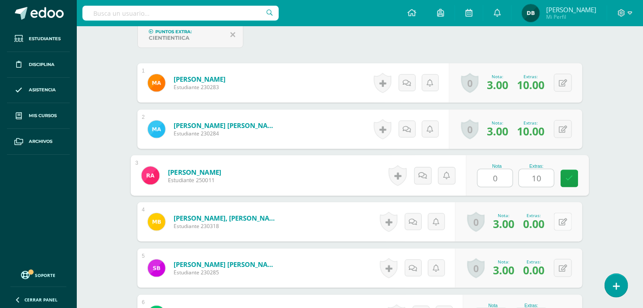
type input "0"
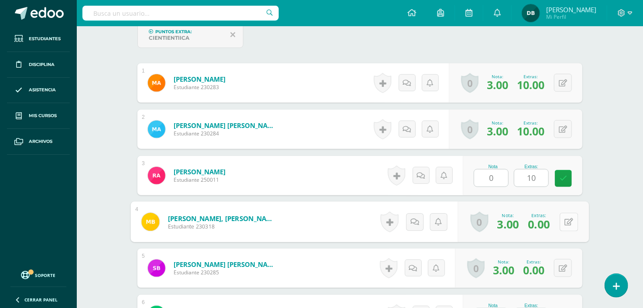
click at [567, 221] on button at bounding box center [569, 221] width 18 height 18
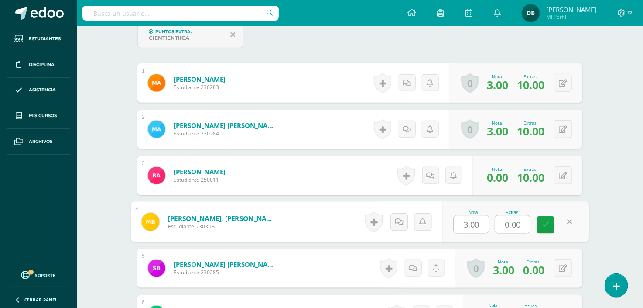
drag, startPoint x: 520, startPoint y: 223, endPoint x: 490, endPoint y: 224, distance: 30.1
click at [490, 224] on div "Nota 3.00 Extras: 0.00" at bounding box center [515, 222] width 147 height 41
type input "10"
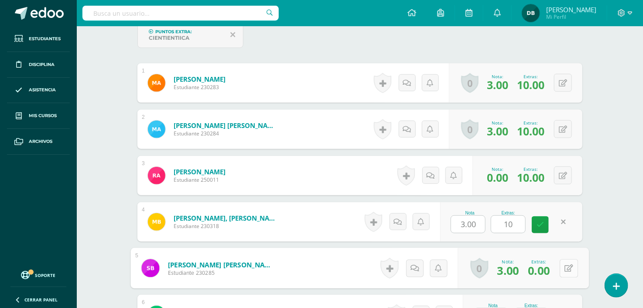
click at [561, 267] on button at bounding box center [569, 268] width 18 height 18
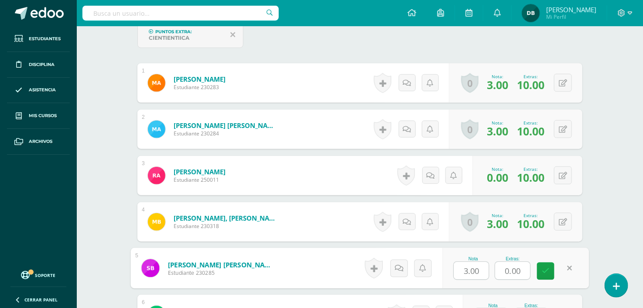
drag, startPoint x: 524, startPoint y: 266, endPoint x: 480, endPoint y: 271, distance: 44.3
click at [480, 271] on div "Nota 3.00 Extras: 0.00" at bounding box center [515, 268] width 147 height 41
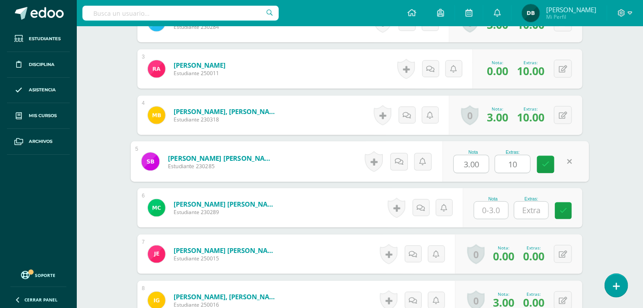
type input "10"
click at [494, 210] on input "text" at bounding box center [491, 210] width 34 height 17
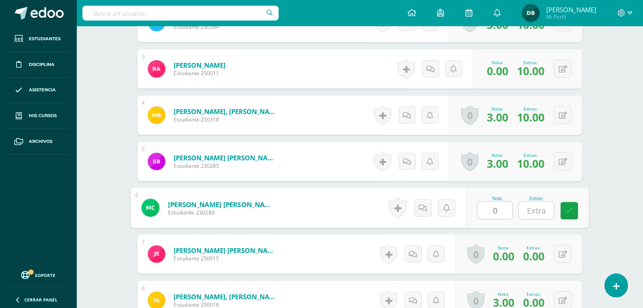
type input "0"
click at [535, 207] on input "text" at bounding box center [536, 210] width 35 height 17
type input "10"
click at [569, 211] on icon at bounding box center [570, 210] width 8 height 7
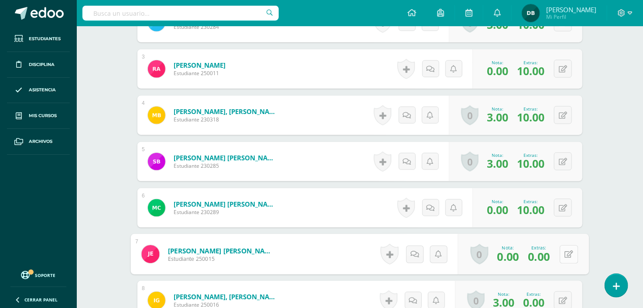
click at [565, 252] on icon at bounding box center [569, 253] width 9 height 7
drag, startPoint x: 526, startPoint y: 254, endPoint x: 426, endPoint y: 246, distance: 100.2
click at [426, 246] on form "Estrada Altán, José Alejandro Estudiante 250015 Nota 0.00 Extras: 0.00" at bounding box center [360, 254] width 458 height 41
type input "10"
click at [552, 260] on link at bounding box center [545, 256] width 17 height 17
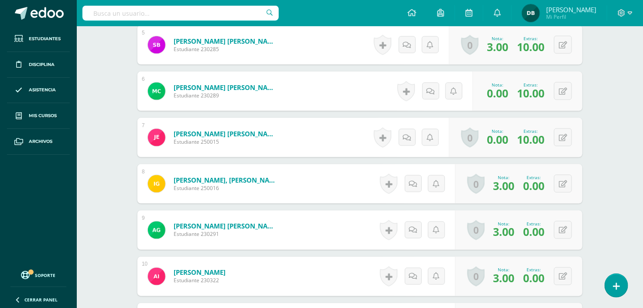
scroll to position [513, 0]
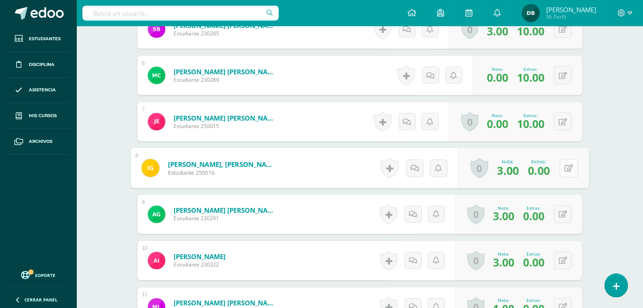
click at [566, 168] on icon at bounding box center [569, 167] width 9 height 7
drag, startPoint x: 523, startPoint y: 170, endPoint x: 413, endPoint y: 158, distance: 111.0
click at [413, 158] on form "Garcia Avila, Ian Maximiliano Estudiante 250016 Nota 3.00 Extras: 0.00 0.00" at bounding box center [360, 168] width 458 height 41
type input "10"
click at [566, 213] on icon at bounding box center [563, 214] width 8 height 7
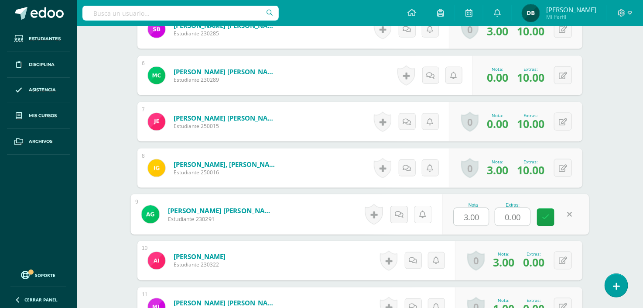
drag, startPoint x: 525, startPoint y: 212, endPoint x: 417, endPoint y: 210, distance: 107.3
click at [417, 210] on form "Girón del Cid, Alisson Daniela Estudiante 230291 Nota 3.00 Extras: 0.00" at bounding box center [360, 214] width 458 height 41
type input "10"
click at [566, 259] on icon at bounding box center [563, 260] width 8 height 7
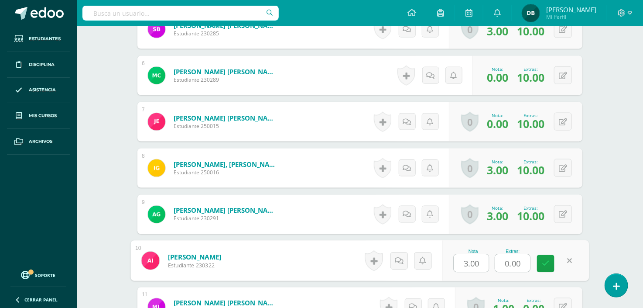
drag, startPoint x: 523, startPoint y: 256, endPoint x: 434, endPoint y: 271, distance: 89.9
click at [434, 271] on form "Ixcotoyac Ixcotoyac, Angelica Rosmery Estudiante 230322 Nota 3.00 Extras: 0.00" at bounding box center [360, 260] width 458 height 41
type input "10"
click at [547, 262] on icon at bounding box center [546, 263] width 8 height 7
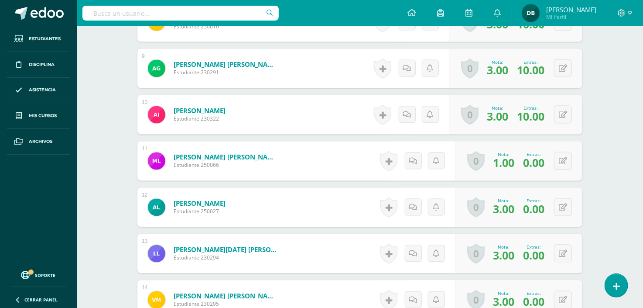
scroll to position [691, 0]
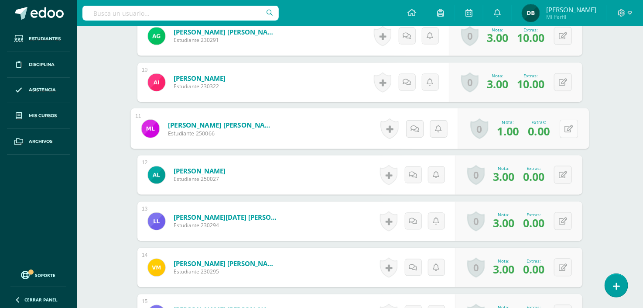
click at [564, 124] on button at bounding box center [569, 129] width 18 height 18
drag, startPoint x: 523, startPoint y: 133, endPoint x: 481, endPoint y: 125, distance: 43.5
click at [481, 125] on div "Nota 1.00 Extras: 0.00" at bounding box center [515, 129] width 147 height 41
type input "10"
click at [564, 173] on button at bounding box center [563, 175] width 18 height 18
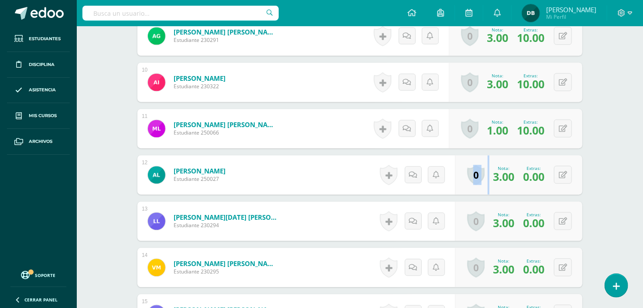
drag, startPoint x: 530, startPoint y: 173, endPoint x: 501, endPoint y: 177, distance: 29.9
click at [501, 177] on form "Lopez Ochoa, Adrian Estudiante 250027 Nota 3.00 Extras: 0.00 3.00" at bounding box center [359, 174] width 445 height 39
drag, startPoint x: 501, startPoint y: 177, endPoint x: 565, endPoint y: 175, distance: 64.1
click at [565, 175] on icon at bounding box center [569, 174] width 9 height 7
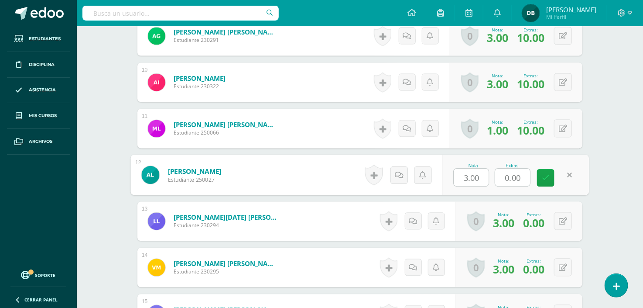
drag, startPoint x: 525, startPoint y: 176, endPoint x: 484, endPoint y: 176, distance: 40.6
click at [484, 176] on div "Nota 3.00 Extras: 0.00" at bounding box center [515, 175] width 147 height 41
type input "10"
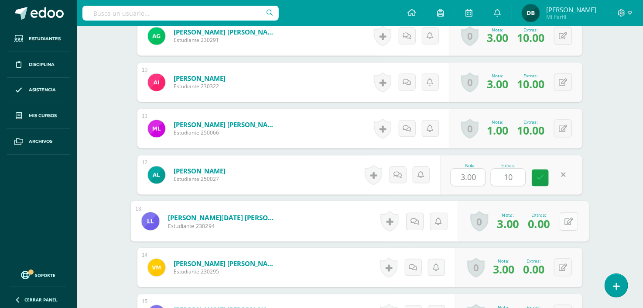
click at [563, 221] on button at bounding box center [569, 221] width 18 height 18
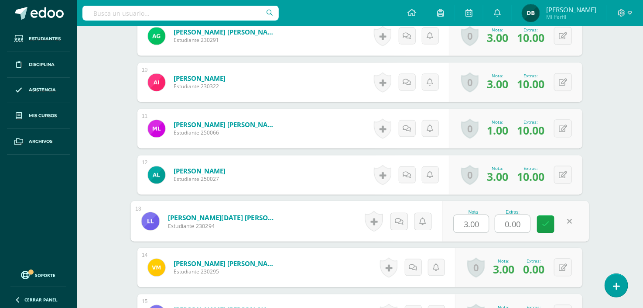
drag, startPoint x: 527, startPoint y: 219, endPoint x: 500, endPoint y: 219, distance: 26.6
click at [500, 219] on input "0.00" at bounding box center [512, 223] width 35 height 17
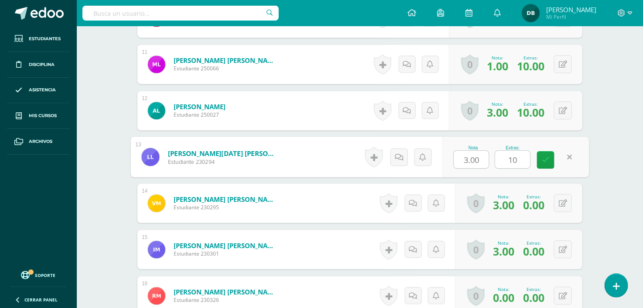
scroll to position [820, 0]
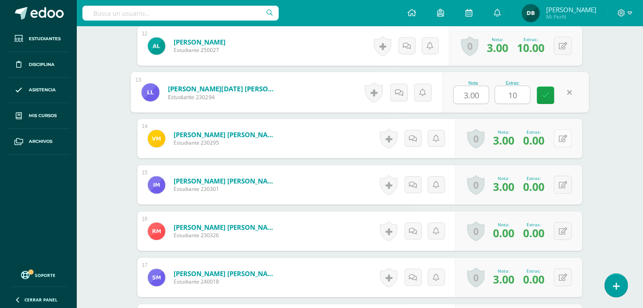
type input "10"
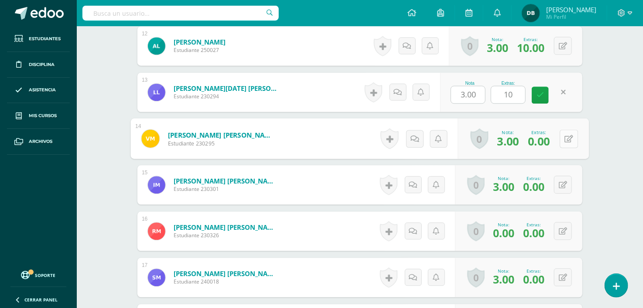
click at [566, 133] on button at bounding box center [569, 138] width 18 height 18
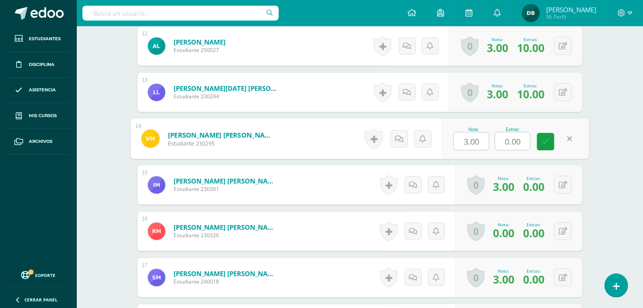
drag, startPoint x: 525, startPoint y: 137, endPoint x: 479, endPoint y: 126, distance: 47.6
click at [479, 126] on div "Nota 3.00 Extras: 0.00" at bounding box center [515, 138] width 147 height 41
type input "10"
click at [562, 186] on button at bounding box center [563, 184] width 18 height 18
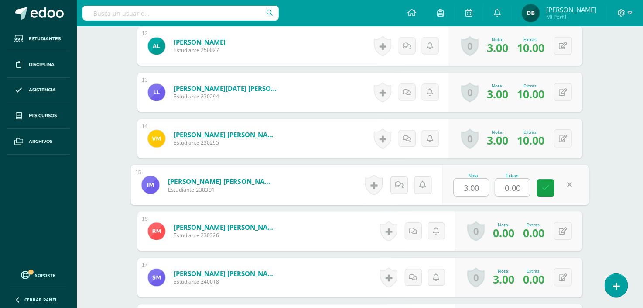
drag, startPoint x: 524, startPoint y: 186, endPoint x: 459, endPoint y: 178, distance: 65.1
click at [459, 178] on div "Nota 3.00 Extras: 0.00" at bounding box center [515, 184] width 147 height 41
type input "10"
click at [562, 232] on button at bounding box center [563, 231] width 18 height 18
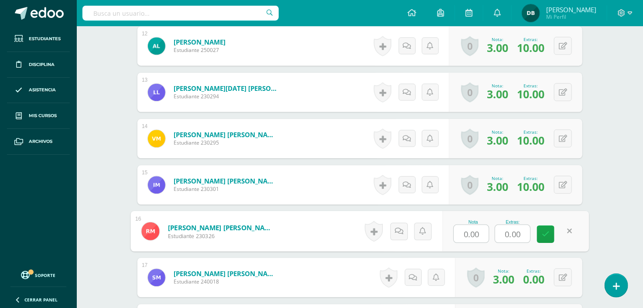
drag, startPoint x: 525, startPoint y: 229, endPoint x: 491, endPoint y: 230, distance: 33.6
click at [491, 230] on div "Nota 0.00 Extras: 0.00" at bounding box center [515, 231] width 147 height 41
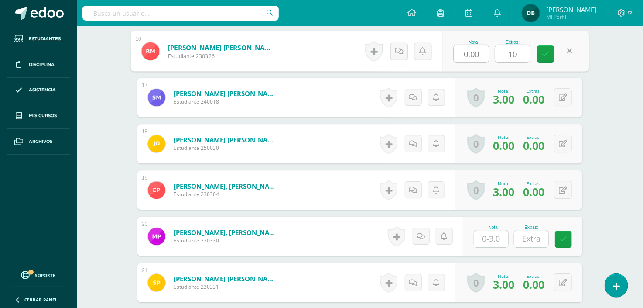
scroll to position [1003, 0]
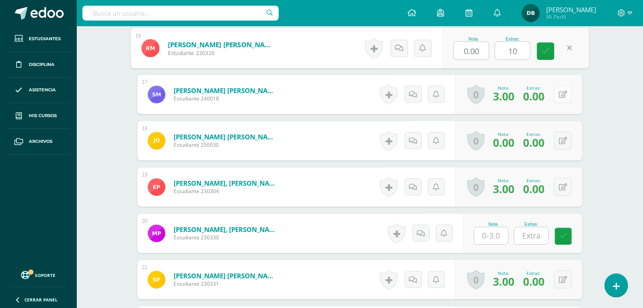
type input "10"
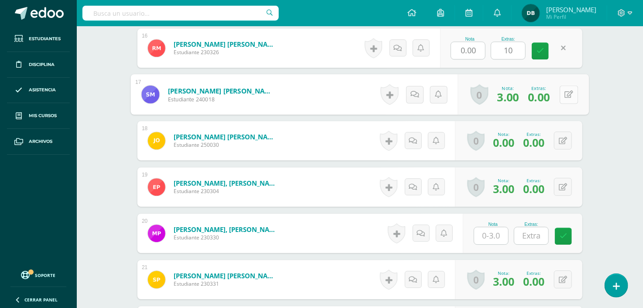
click at [563, 93] on button at bounding box center [569, 94] width 18 height 18
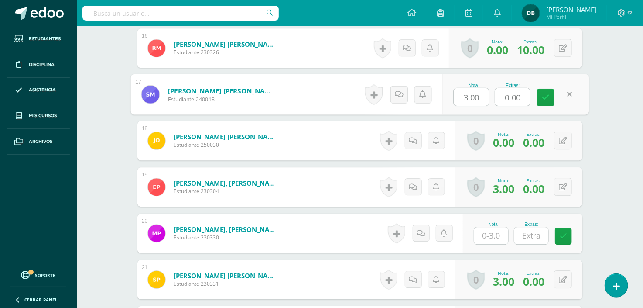
drag, startPoint x: 523, startPoint y: 93, endPoint x: 489, endPoint y: 89, distance: 34.2
click at [489, 89] on div "Nota 3.00 Extras: 0.00" at bounding box center [515, 94] width 147 height 41
type input "10"
click at [559, 138] on div "0 Logros Logros obtenidos Aún no hay logros agregados Nota: 0.00 Extras: 0.00" at bounding box center [518, 140] width 127 height 39
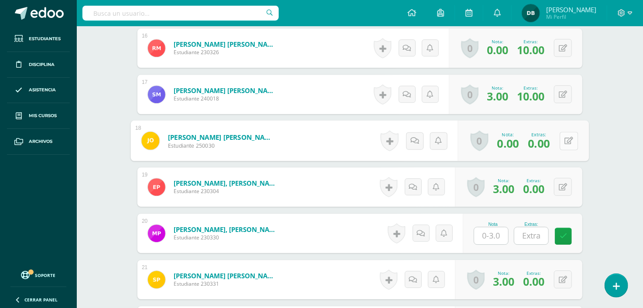
click at [569, 141] on icon at bounding box center [569, 140] width 9 height 7
drag, startPoint x: 521, startPoint y: 140, endPoint x: 447, endPoint y: 113, distance: 79.5
type input "10"
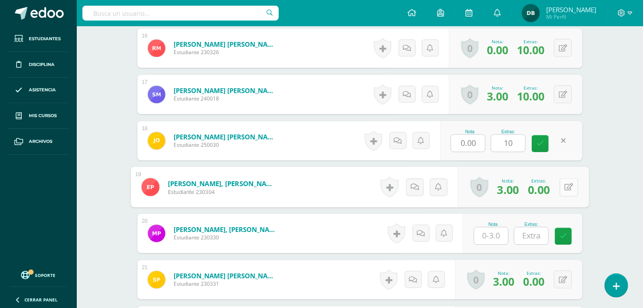
click at [556, 183] on div "0 Logros Logros obtenidos Aún no hay logros agregados Nota: 3.00 Extras: 0.00" at bounding box center [523, 187] width 131 height 41
click at [567, 188] on icon at bounding box center [569, 186] width 9 height 7
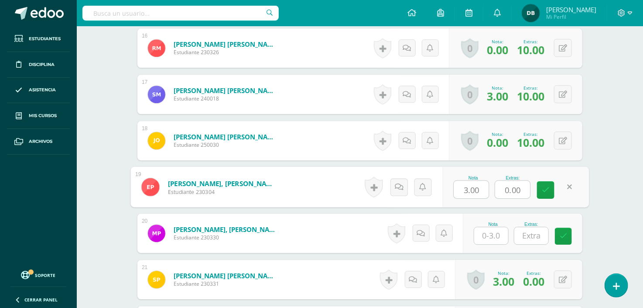
drag, startPoint x: 520, startPoint y: 184, endPoint x: 436, endPoint y: 163, distance: 86.8
type input "10"
click at [490, 238] on input "text" at bounding box center [491, 235] width 34 height 17
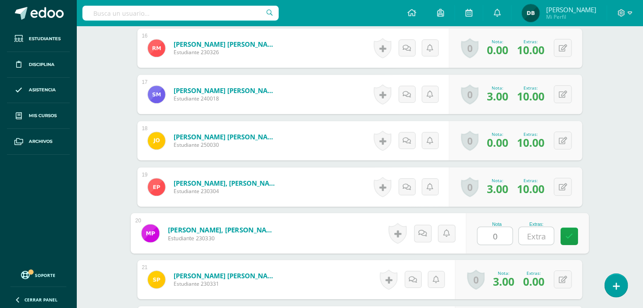
type input "0"
click at [538, 232] on input "text" at bounding box center [536, 235] width 35 height 17
type input "10"
click at [570, 238] on icon at bounding box center [570, 235] width 8 height 7
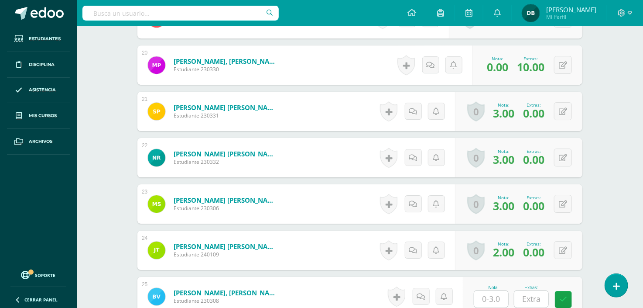
scroll to position [1174, 0]
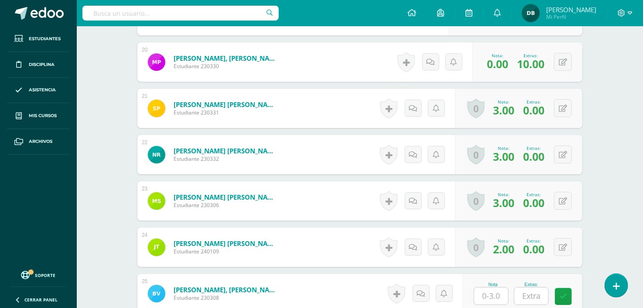
click at [541, 110] on span "0.00" at bounding box center [533, 110] width 21 height 15
click at [567, 107] on button at bounding box center [569, 108] width 18 height 18
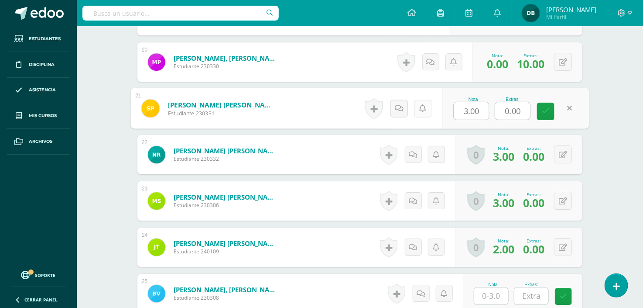
drag, startPoint x: 525, startPoint y: 107, endPoint x: 417, endPoint y: 99, distance: 108.1
click at [417, 99] on form "Prado Lam, Sara Inés Estudiante 230331 Nota 3.00 Extras: 0.00" at bounding box center [360, 108] width 458 height 41
type input "10"
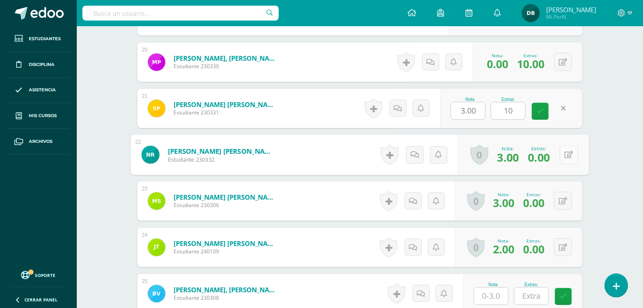
click at [565, 154] on icon at bounding box center [569, 153] width 9 height 7
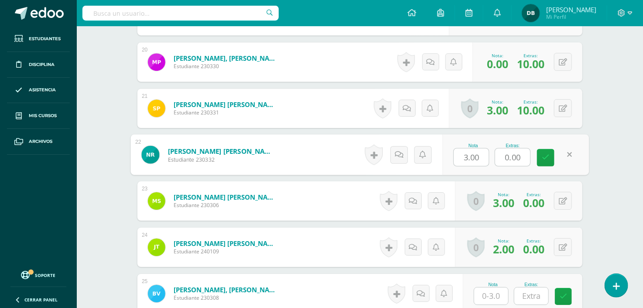
drag, startPoint x: 522, startPoint y: 151, endPoint x: 504, endPoint y: 152, distance: 17.9
click at [504, 152] on input "0.00" at bounding box center [512, 156] width 35 height 17
type input "10"
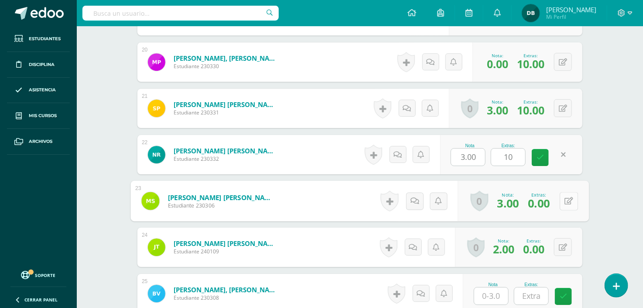
click at [563, 202] on button at bounding box center [569, 200] width 18 height 18
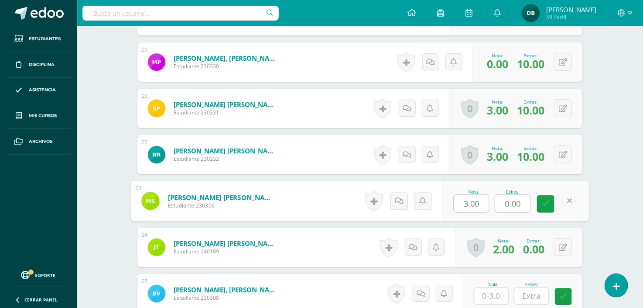
drag, startPoint x: 521, startPoint y: 200, endPoint x: 499, endPoint y: 202, distance: 21.9
click at [499, 202] on input "0.00" at bounding box center [512, 203] width 35 height 17
type input "10"
click at [559, 246] on div "0 [GEOGRAPHIC_DATA] Logros obtenidos Aún no hay logros agregados Nota: 2.00 Ext…" at bounding box center [518, 246] width 127 height 39
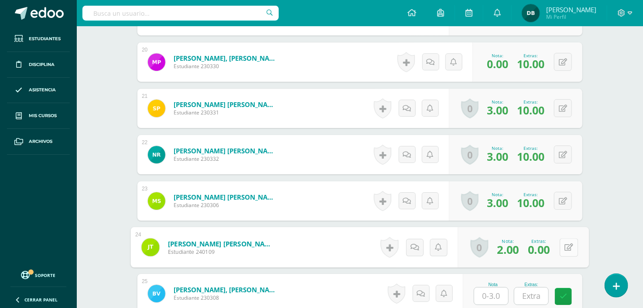
click at [565, 249] on icon at bounding box center [569, 246] width 9 height 7
drag, startPoint x: 522, startPoint y: 245, endPoint x: 461, endPoint y: 245, distance: 61.1
click at [461, 245] on div "Nota 2.00 Extras: 0.00" at bounding box center [515, 247] width 147 height 41
type input "10"
click at [547, 254] on link at bounding box center [545, 249] width 17 height 17
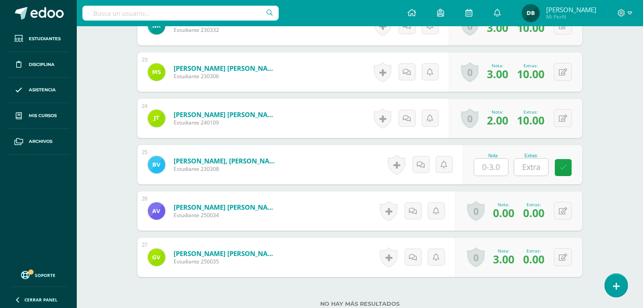
scroll to position [1320, 0]
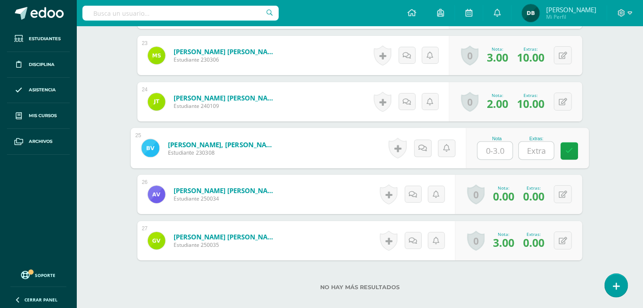
click at [495, 149] on input "text" at bounding box center [495, 150] width 35 height 17
type input "0"
click at [533, 149] on input "text" at bounding box center [536, 150] width 35 height 17
type input "10"
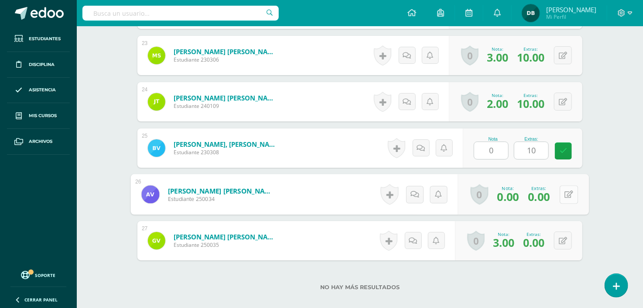
click at [561, 193] on button at bounding box center [569, 194] width 18 height 18
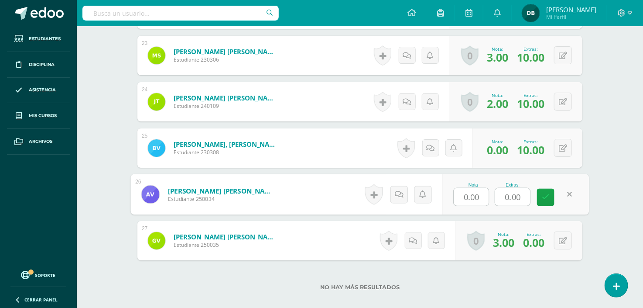
drag, startPoint x: 521, startPoint y: 193, endPoint x: 460, endPoint y: 194, distance: 61.5
click at [460, 194] on div "Nota 0.00 Extras: 0.00" at bounding box center [515, 194] width 147 height 41
type input "10"
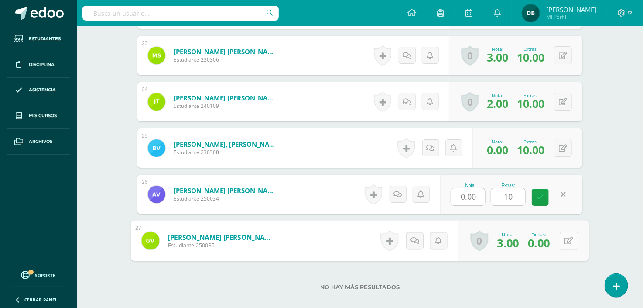
click at [564, 242] on button at bounding box center [569, 240] width 18 height 18
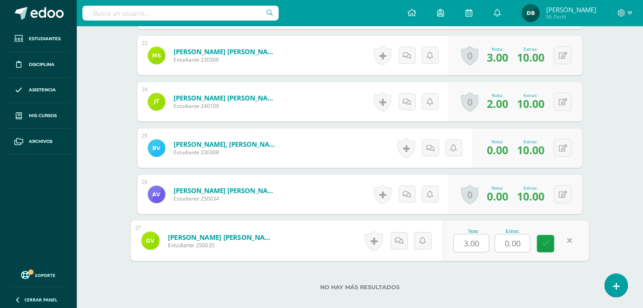
click at [524, 237] on input "0.00" at bounding box center [512, 242] width 35 height 17
click at [479, 230] on div "Nota" at bounding box center [474, 231] width 40 height 5
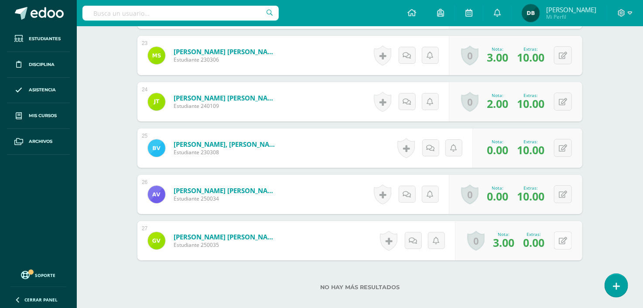
click at [566, 241] on icon at bounding box center [563, 240] width 8 height 7
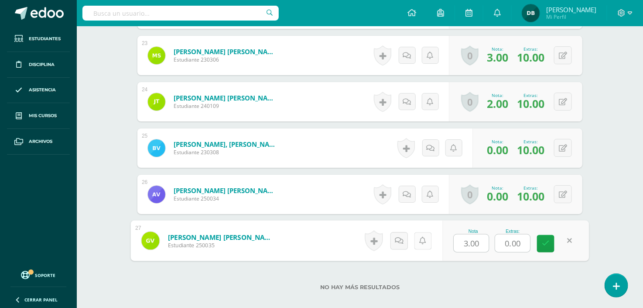
drag, startPoint x: 524, startPoint y: 242, endPoint x: 415, endPoint y: 242, distance: 109.1
click at [415, 242] on form "Vásquez Juárez, Gloria Alessandra Estudiante 250035 Nota 3.00 Extras: 0.00" at bounding box center [360, 240] width 458 height 41
type input "10"
click at [546, 243] on icon at bounding box center [546, 242] width 8 height 7
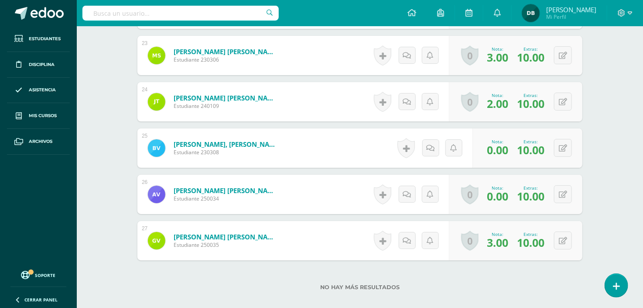
scroll to position [0, 0]
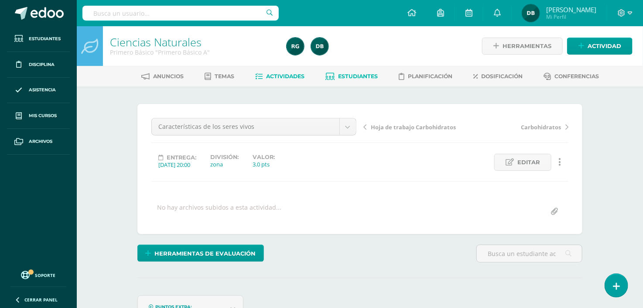
click at [359, 73] on span "Estudiantes" at bounding box center [358, 76] width 40 height 7
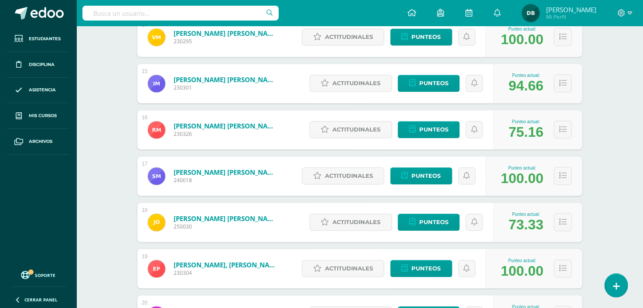
scroll to position [757, 0]
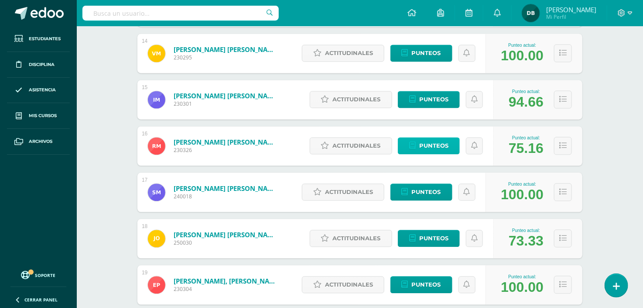
click at [422, 150] on span "Punteos" at bounding box center [433, 145] width 29 height 16
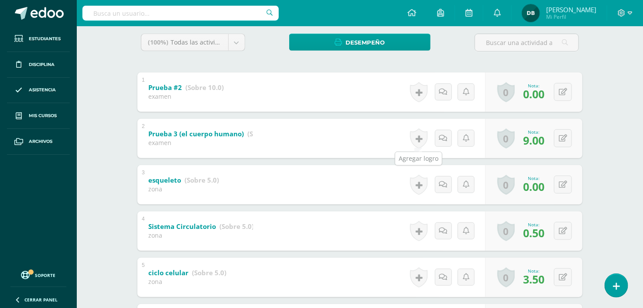
scroll to position [161, 0]
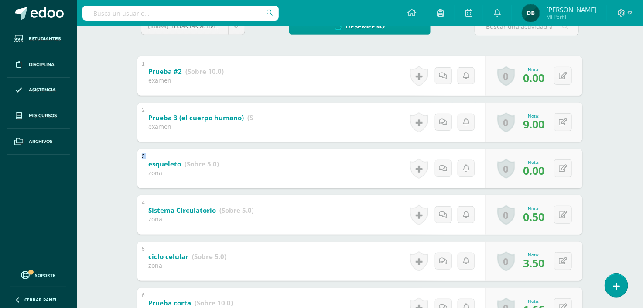
drag, startPoint x: 423, startPoint y: 147, endPoint x: 431, endPoint y: 129, distance: 19.4
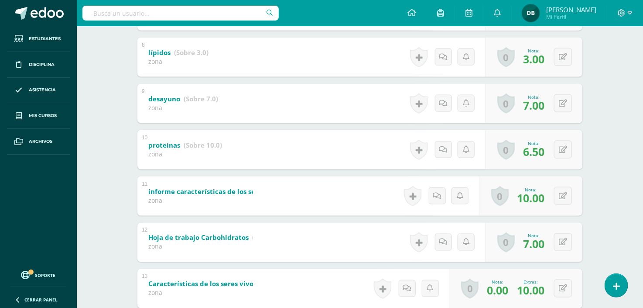
scroll to position [520, 0]
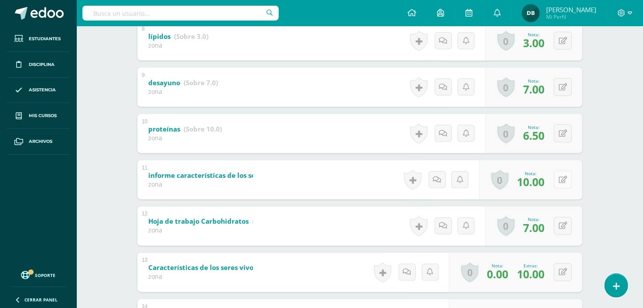
click at [565, 174] on button at bounding box center [563, 180] width 18 height 18
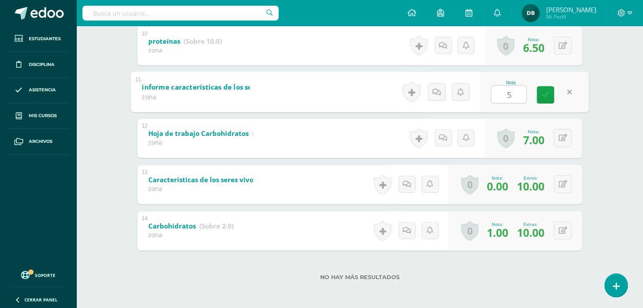
scroll to position [0, 0]
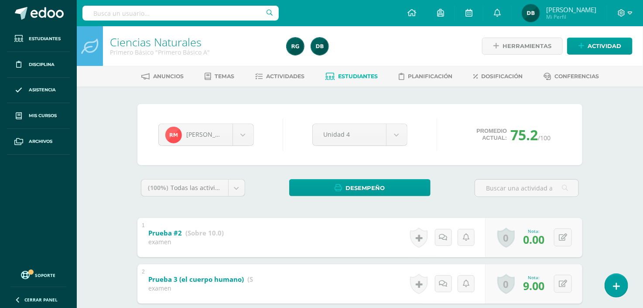
type input "5"
click at [304, 77] on ul "Anuncios Temas Actividades Estudiantes Planificación Dosificación Conferencias" at bounding box center [370, 76] width 566 height 14
click at [296, 76] on span "Actividades" at bounding box center [286, 76] width 38 height 7
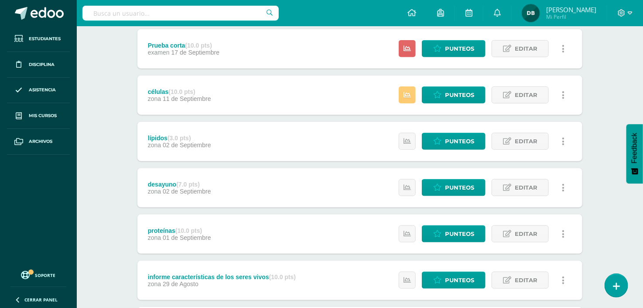
scroll to position [535, 0]
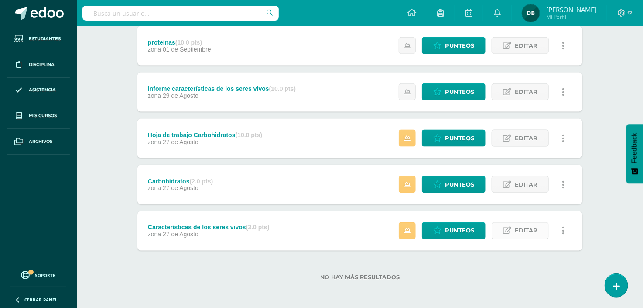
click at [537, 236] on span "Editar" at bounding box center [526, 230] width 23 height 16
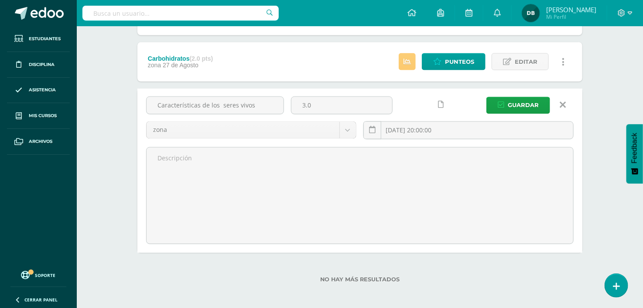
scroll to position [660, 0]
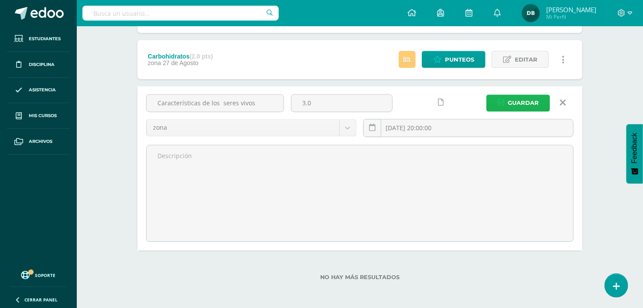
click at [520, 103] on span "Guardar" at bounding box center [523, 103] width 31 height 16
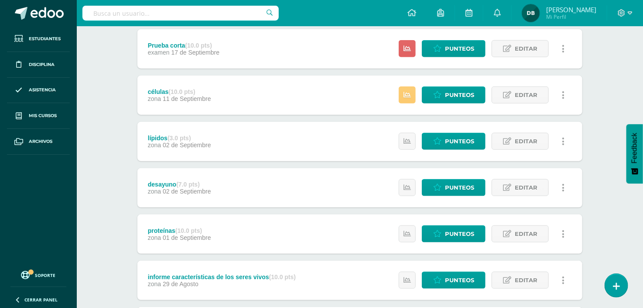
scroll to position [535, 0]
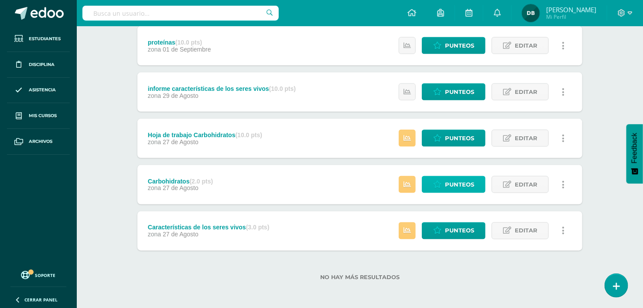
click at [462, 190] on span "Punteos" at bounding box center [459, 184] width 29 height 16
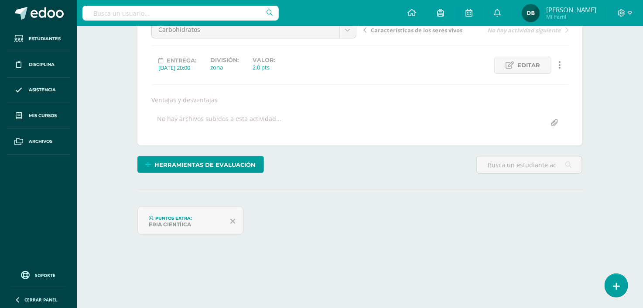
scroll to position [140, 0]
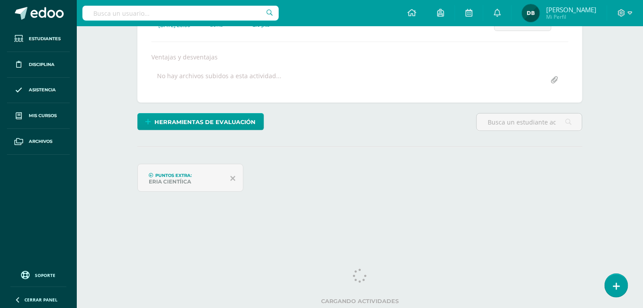
click at [234, 183] on link at bounding box center [232, 177] width 5 height 27
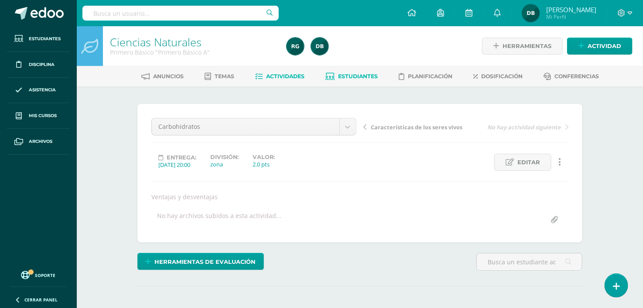
click at [356, 73] on span "Estudiantes" at bounding box center [358, 76] width 40 height 7
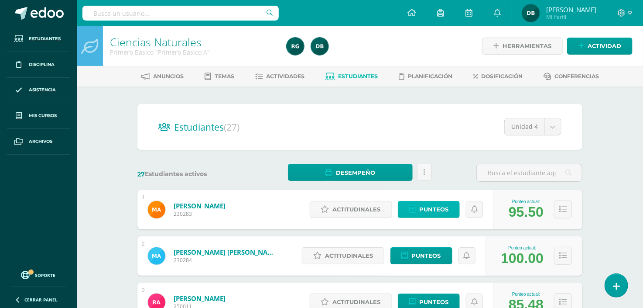
click at [436, 215] on span "Punteos" at bounding box center [433, 209] width 29 height 16
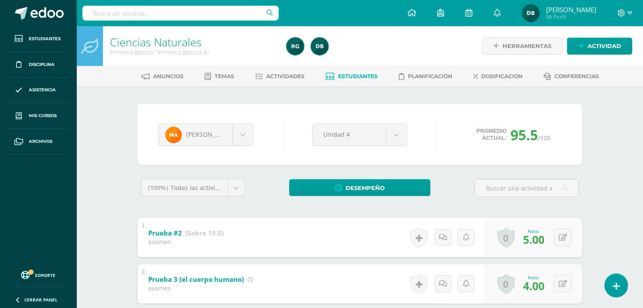
click at [365, 72] on link "Estudiantes" at bounding box center [352, 76] width 52 height 14
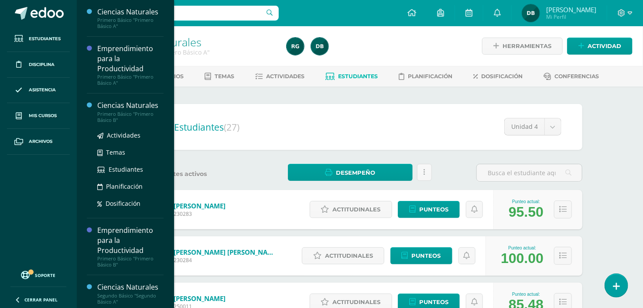
click at [110, 106] on div "Ciencias Naturales" at bounding box center [130, 105] width 66 height 10
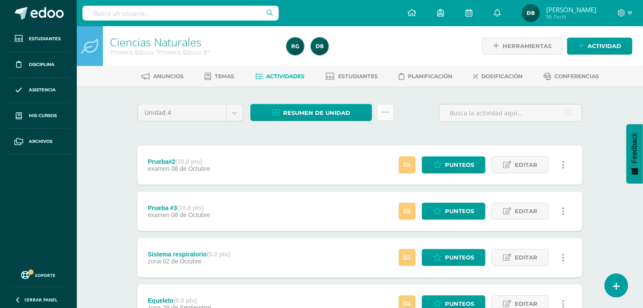
click at [391, 113] on link at bounding box center [385, 112] width 17 height 17
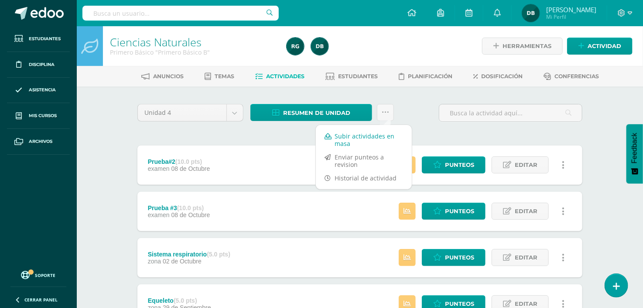
click at [382, 132] on link "Subir actividades en masa" at bounding box center [364, 139] width 96 height 21
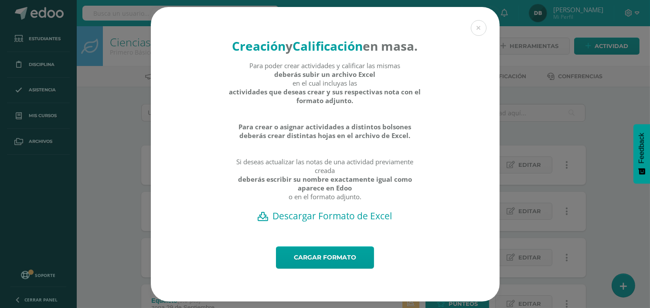
click at [337, 222] on h2 "Descargar Formato de Excel" at bounding box center [325, 215] width 318 height 12
click at [294, 268] on link "Cargar formato" at bounding box center [325, 257] width 98 height 22
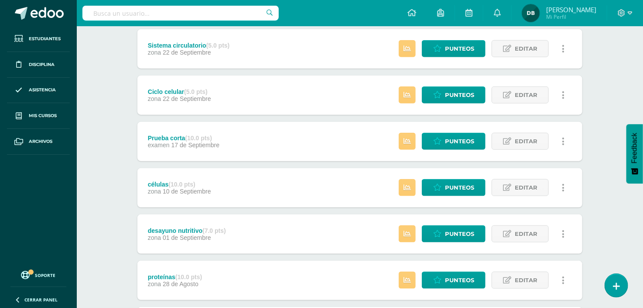
scroll to position [581, 0]
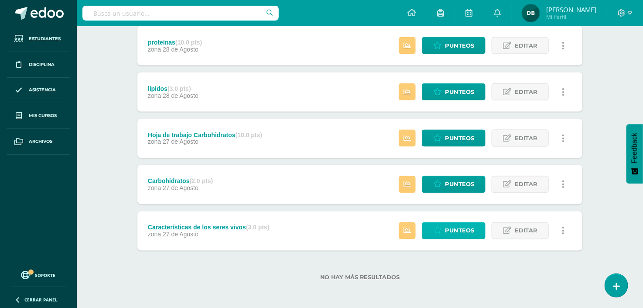
click at [467, 228] on span "Punteos" at bounding box center [459, 230] width 29 height 16
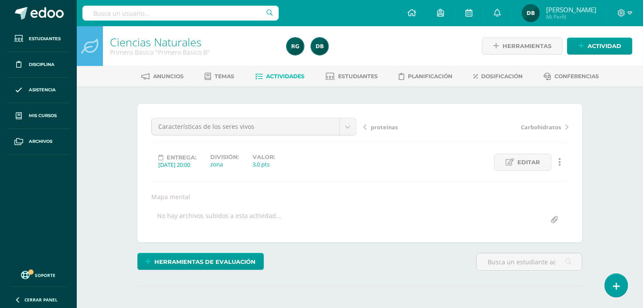
click at [467, 228] on div "Características de los seres vivos Informe Prueba#2 Prueba #3 Sistema respirato…" at bounding box center [359, 173] width 445 height 138
click at [231, 259] on span "Herramientas de evaluación" at bounding box center [205, 261] width 101 height 16
click at [229, 215] on link "Puntos Extra" at bounding box center [223, 217] width 87 height 14
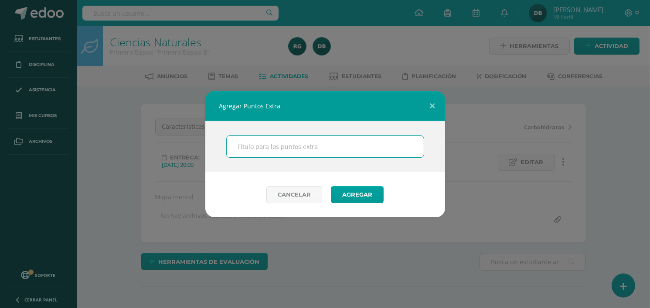
click at [319, 145] on input "text" at bounding box center [325, 146] width 197 height 21
type input "feria"
click at [352, 195] on button "Agregar" at bounding box center [357, 194] width 53 height 17
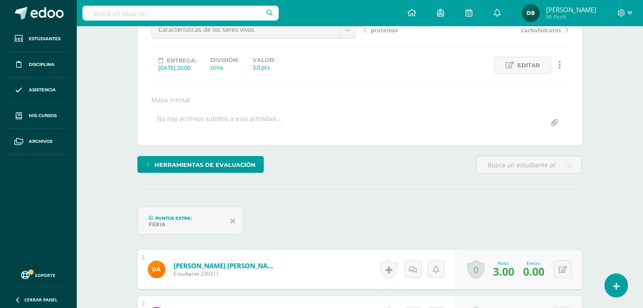
scroll to position [197, 0]
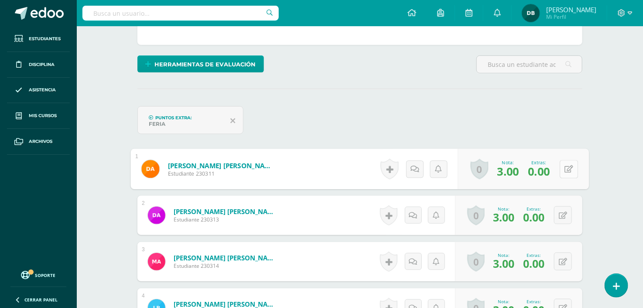
click at [563, 166] on button at bounding box center [569, 169] width 18 height 18
drag, startPoint x: 520, startPoint y: 170, endPoint x: 464, endPoint y: 182, distance: 57.5
click at [464, 182] on div "Nota 3.00 Extras: 0.00" at bounding box center [515, 169] width 147 height 41
type input "10"
click at [563, 210] on button at bounding box center [563, 215] width 18 height 18
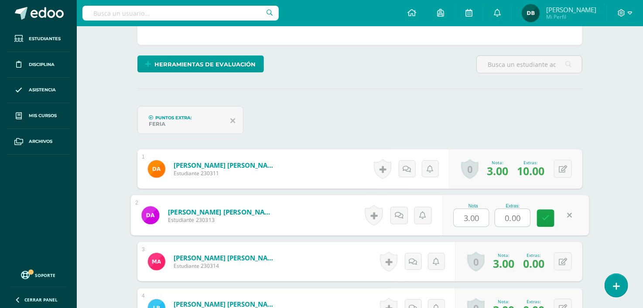
drag, startPoint x: 521, startPoint y: 220, endPoint x: 463, endPoint y: 215, distance: 58.2
click at [463, 215] on div "Nota 3.00 Extras: 0.00" at bounding box center [515, 215] width 147 height 41
type input "10"
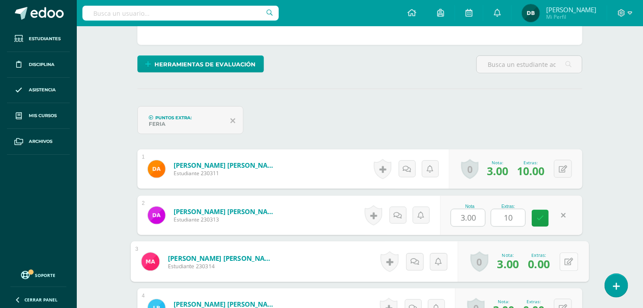
click at [565, 260] on icon at bounding box center [569, 260] width 9 height 7
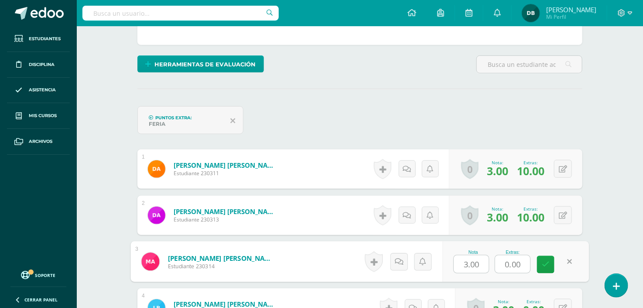
drag, startPoint x: 523, startPoint y: 258, endPoint x: 455, endPoint y: 267, distance: 68.2
click at [455, 267] on div "Nota 3.00 Extras: 0.00" at bounding box center [515, 261] width 147 height 41
type input "10"
click at [546, 263] on icon at bounding box center [546, 263] width 8 height 7
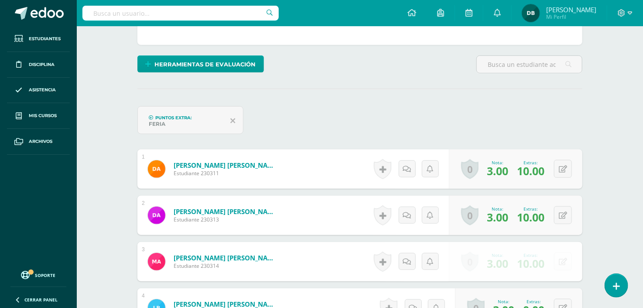
click at [546, 263] on div "Extras: 10.00" at bounding box center [530, 261] width 34 height 19
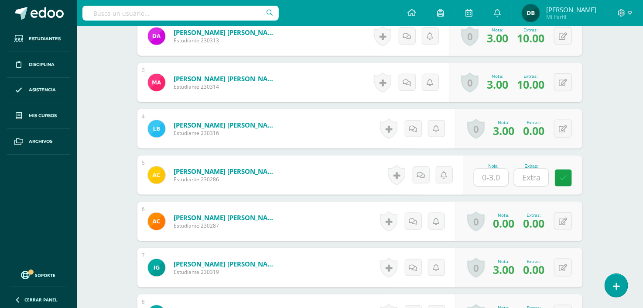
scroll to position [390, 0]
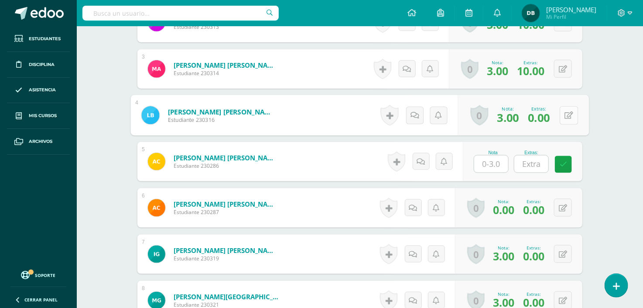
click at [559, 116] on div "0 Logros Logros obtenidos Aún no hay logros agregados Nota: 3.00 Extras: 0.00" at bounding box center [523, 115] width 131 height 41
click at [567, 116] on icon at bounding box center [569, 114] width 9 height 7
drag, startPoint x: 526, startPoint y: 117, endPoint x: 472, endPoint y: 111, distance: 55.3
click at [472, 111] on div "Nota 3.00 Extras: 0.00" at bounding box center [515, 115] width 147 height 41
type input "10"
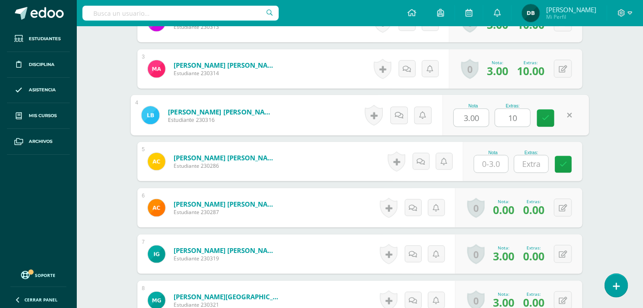
click at [493, 163] on input "text" at bounding box center [491, 163] width 34 height 17
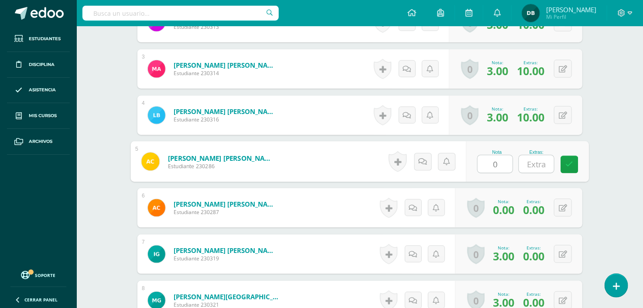
type input "0"
click at [543, 164] on input "text" at bounding box center [536, 163] width 35 height 17
type input "10"
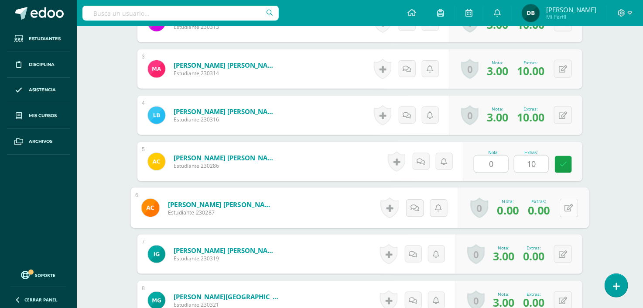
click at [562, 206] on button at bounding box center [569, 207] width 18 height 18
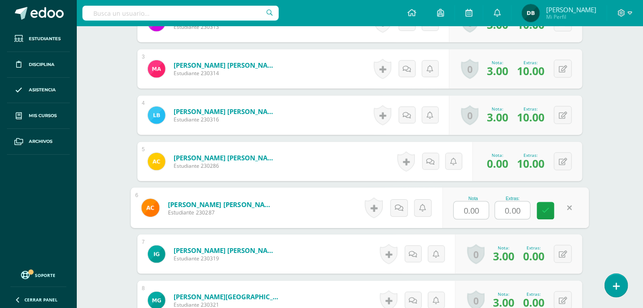
drag, startPoint x: 525, startPoint y: 206, endPoint x: 447, endPoint y: 208, distance: 78.1
click at [447, 208] on div "Nota 0.00 Extras: 0.00" at bounding box center [515, 208] width 147 height 41
type input "10"
click at [563, 251] on button at bounding box center [563, 254] width 18 height 18
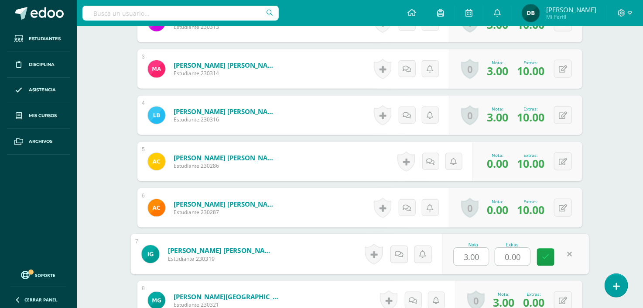
drag, startPoint x: 522, startPoint y: 253, endPoint x: 474, endPoint y: 252, distance: 48.4
click at [474, 252] on div "Nota 3.00 Extras: 0.00" at bounding box center [515, 254] width 147 height 41
type input "10"
click at [545, 258] on icon at bounding box center [546, 256] width 8 height 7
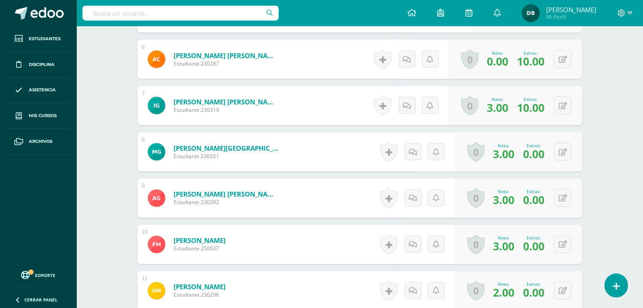
scroll to position [554, 0]
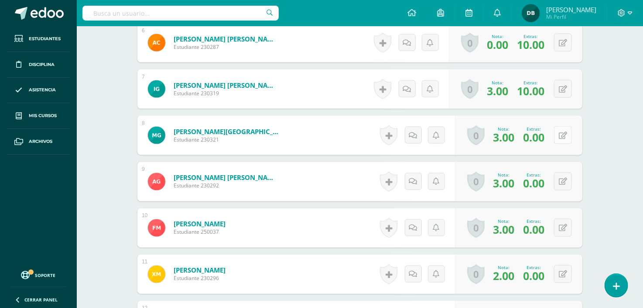
click at [564, 134] on button at bounding box center [563, 135] width 18 height 18
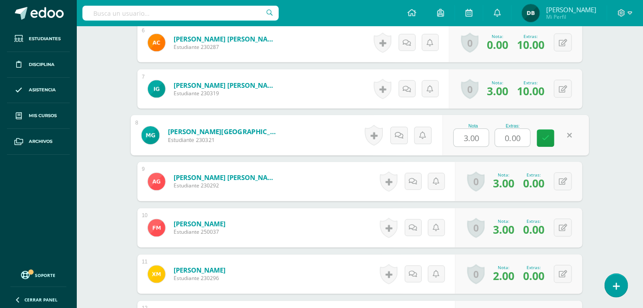
drag, startPoint x: 525, startPoint y: 137, endPoint x: 503, endPoint y: 137, distance: 21.8
click at [503, 137] on input "0.00" at bounding box center [512, 137] width 35 height 17
type input "10"
click at [547, 140] on icon at bounding box center [546, 137] width 8 height 7
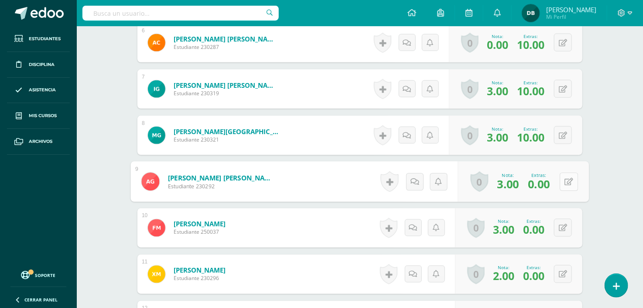
click at [564, 180] on button at bounding box center [569, 181] width 18 height 18
drag, startPoint x: 526, startPoint y: 180, endPoint x: 486, endPoint y: 180, distance: 40.1
click at [486, 180] on div "Nota 3.00 Extras: 0.00" at bounding box center [515, 181] width 147 height 41
type input "10"
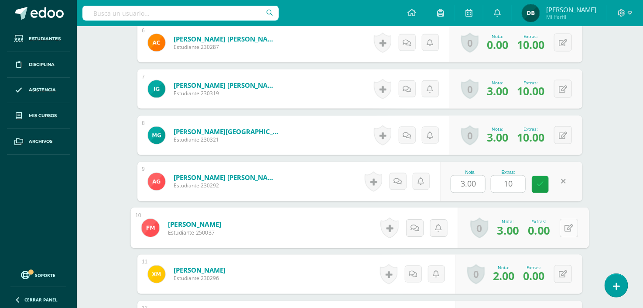
click at [565, 227] on icon at bounding box center [569, 227] width 9 height 7
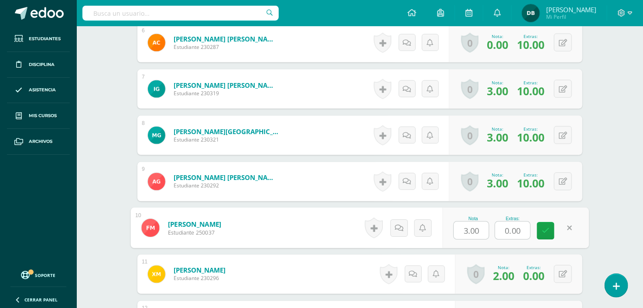
drag, startPoint x: 523, startPoint y: 229, endPoint x: 455, endPoint y: 236, distance: 68.0
click at [455, 236] on div "Nota 3.00 Extras: 0.00" at bounding box center [515, 228] width 147 height 41
type input "10"
click at [543, 229] on icon at bounding box center [546, 230] width 8 height 7
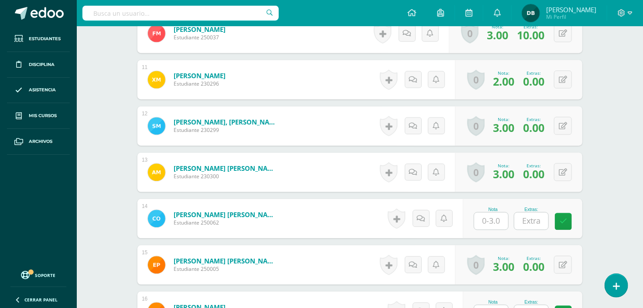
scroll to position [752, 0]
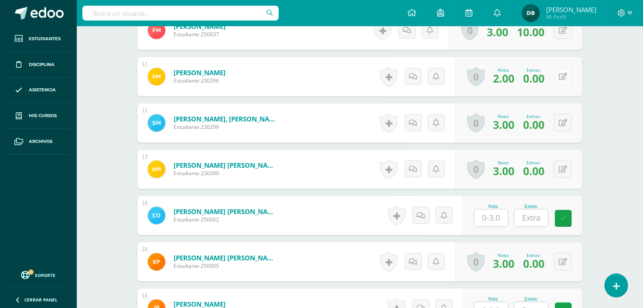
click at [556, 75] on div "0 Logros Logros obtenidos Aún no hay logros agregados Nota: 2.00 Extras: 0.00" at bounding box center [518, 76] width 127 height 39
click at [563, 74] on button at bounding box center [569, 76] width 18 height 18
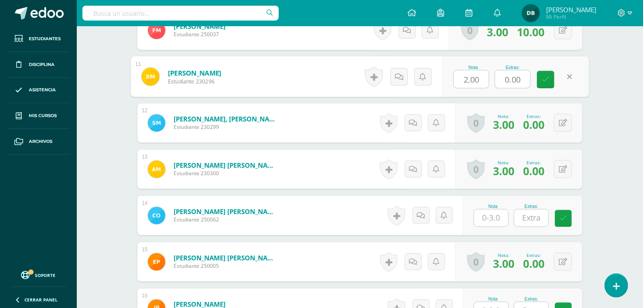
drag, startPoint x: 522, startPoint y: 79, endPoint x: 472, endPoint y: 82, distance: 50.3
click at [472, 82] on div "Nota 2.00 Extras: 0.00" at bounding box center [515, 76] width 147 height 41
type input "10"
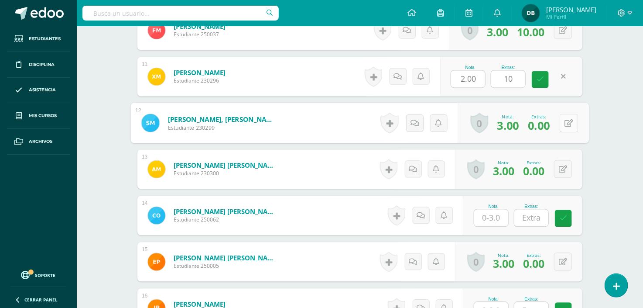
click at [565, 122] on icon at bounding box center [569, 122] width 9 height 7
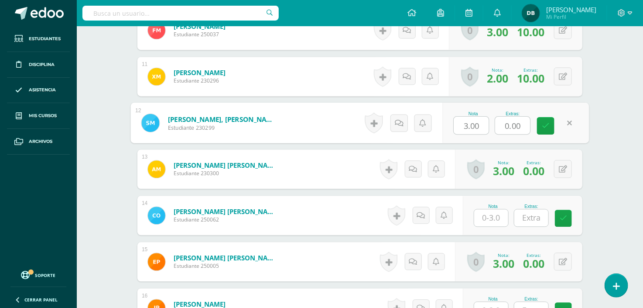
drag, startPoint x: 526, startPoint y: 120, endPoint x: 484, endPoint y: 120, distance: 41.4
click at [484, 120] on div "Nota 3.00 Extras: 0.00" at bounding box center [515, 123] width 147 height 41
type input "10"
click at [563, 178] on div "0 Logros Logros obtenidos Aún no hay logros agregados Nota: 3.00 Extras: 0.00" at bounding box center [518, 168] width 127 height 39
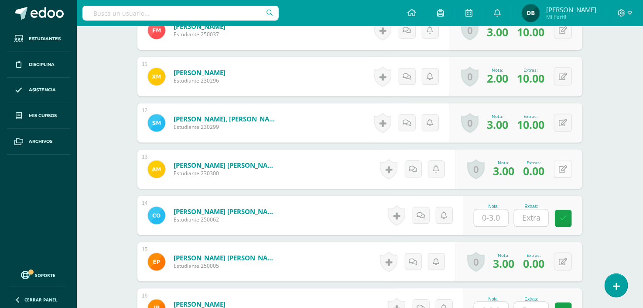
click at [559, 168] on div "0 Logros Logros obtenidos Aún no hay logros agregados Nota: 3.00 Extras: 0.00" at bounding box center [518, 168] width 127 height 39
click at [568, 168] on icon at bounding box center [569, 168] width 9 height 7
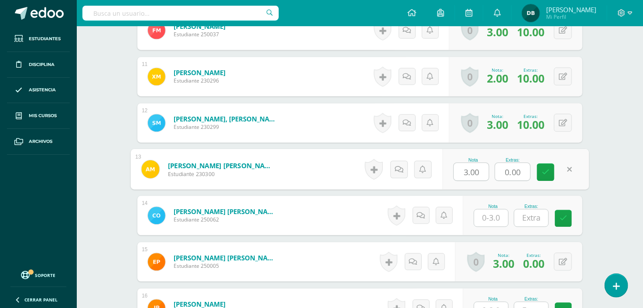
drag, startPoint x: 524, startPoint y: 168, endPoint x: 427, endPoint y: 140, distance: 100.4
click at [427, 140] on div "1 Aguirre Franco, Diana Nicolle Estudiante 230311 Nota 3.00 Extras: 10 3.00" at bounding box center [359, 168] width 445 height 1149
type input "10"
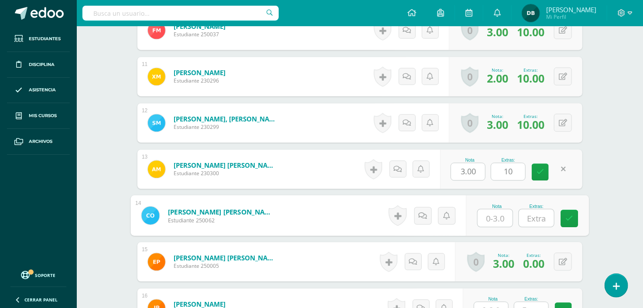
click at [490, 214] on input "text" at bounding box center [495, 217] width 35 height 17
type input "0"
click at [535, 219] on input "text" at bounding box center [536, 217] width 35 height 17
type input "10"
click at [567, 217] on icon at bounding box center [570, 217] width 8 height 7
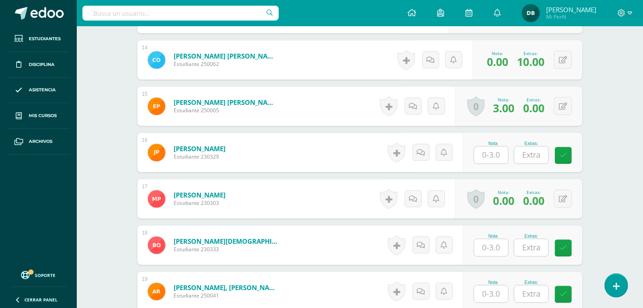
scroll to position [923, 0]
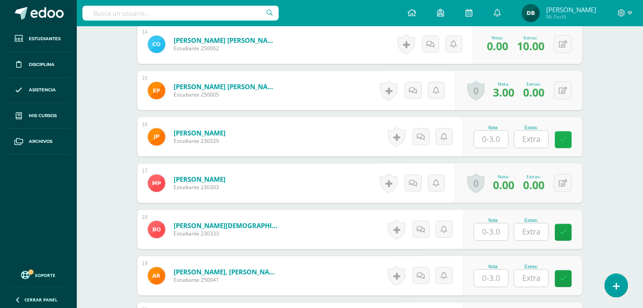
click at [565, 142] on icon at bounding box center [563, 139] width 7 height 7
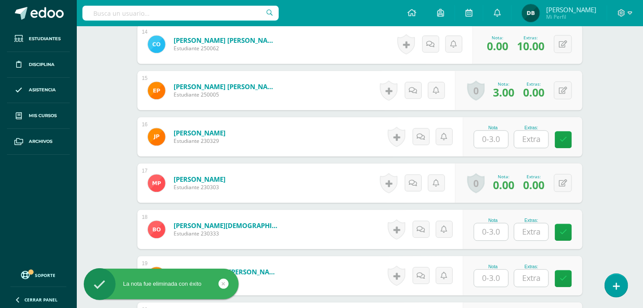
click at [491, 140] on input "text" at bounding box center [491, 138] width 34 height 17
type input "0"
click at [535, 137] on input "text" at bounding box center [536, 138] width 35 height 17
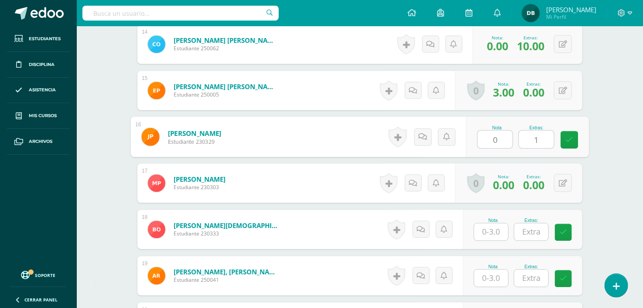
type input "10"
click at [566, 145] on link at bounding box center [569, 139] width 17 height 17
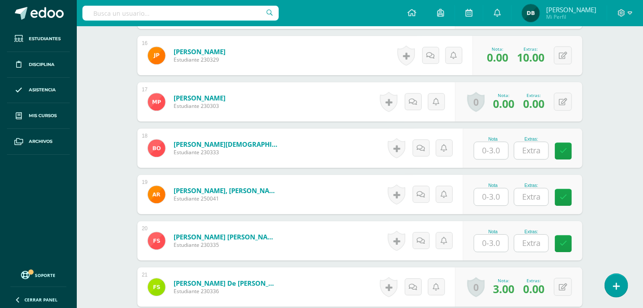
scroll to position [1036, 0]
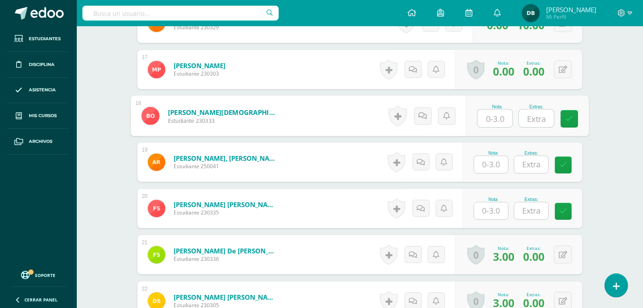
click at [491, 120] on input "text" at bounding box center [495, 117] width 35 height 17
type input "0"
click at [547, 118] on input "text" at bounding box center [536, 117] width 35 height 17
type input "10"
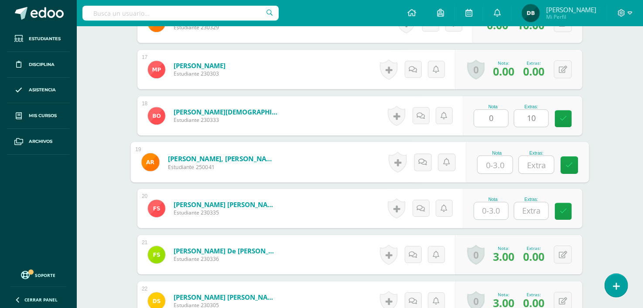
click at [487, 167] on input "text" at bounding box center [495, 164] width 35 height 17
type input "0"
click at [534, 164] on input "text" at bounding box center [536, 164] width 35 height 17
type input "10"
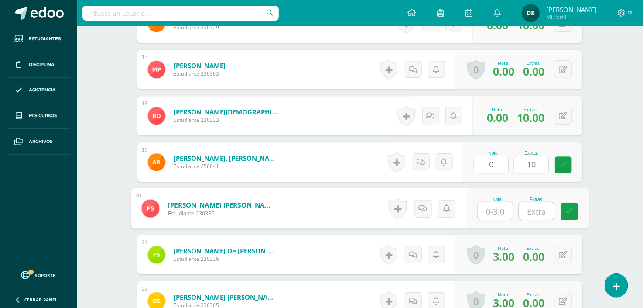
click at [490, 210] on input "text" at bounding box center [495, 210] width 35 height 17
type input "0"
click at [539, 208] on input "text" at bounding box center [536, 210] width 35 height 17
type input "10"
click at [568, 214] on icon at bounding box center [570, 210] width 8 height 7
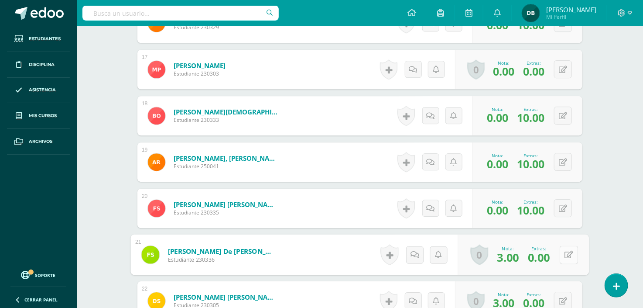
click at [562, 251] on button at bounding box center [569, 254] width 18 height 18
drag, startPoint x: 526, startPoint y: 254, endPoint x: 474, endPoint y: 255, distance: 51.5
click at [474, 255] on div "Nota 3.00 Extras: 0.00" at bounding box center [515, 254] width 147 height 41
type input "10"
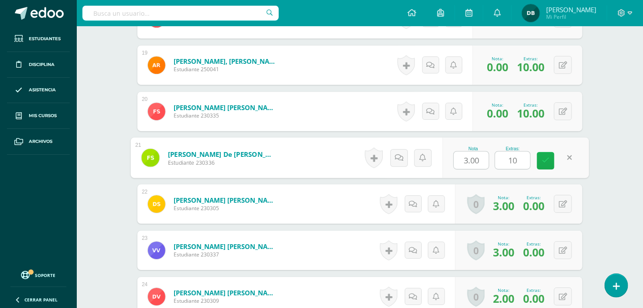
click at [550, 159] on link at bounding box center [545, 160] width 17 height 17
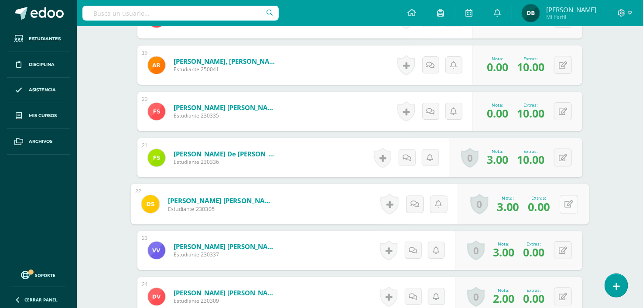
click at [562, 202] on button at bounding box center [569, 204] width 18 height 18
drag, startPoint x: 528, startPoint y: 202, endPoint x: 468, endPoint y: 201, distance: 60.2
click at [468, 201] on div "Nota 3.00 Extras: 0.00" at bounding box center [515, 204] width 147 height 41
type input "10"
click at [563, 246] on button at bounding box center [563, 250] width 18 height 18
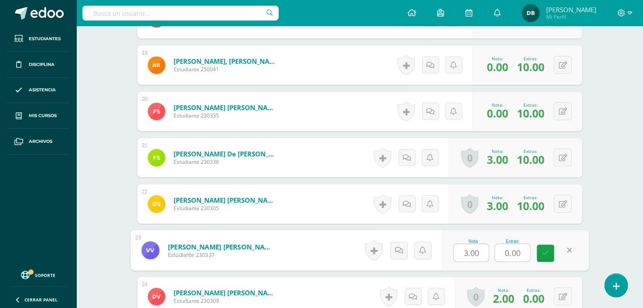
drag, startPoint x: 525, startPoint y: 252, endPoint x: 503, endPoint y: 252, distance: 22.2
click at [503, 252] on input "0.00" at bounding box center [512, 252] width 35 height 17
type input "10"
click at [541, 250] on link at bounding box center [545, 252] width 17 height 17
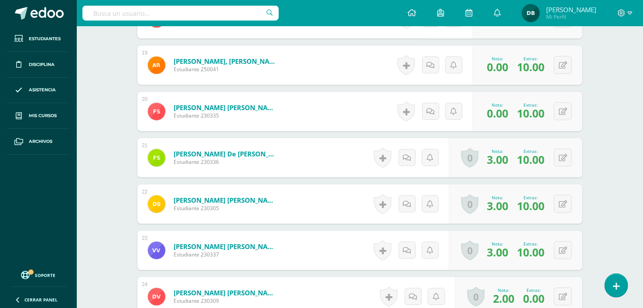
click at [541, 250] on span "10.00" at bounding box center [530, 251] width 27 height 15
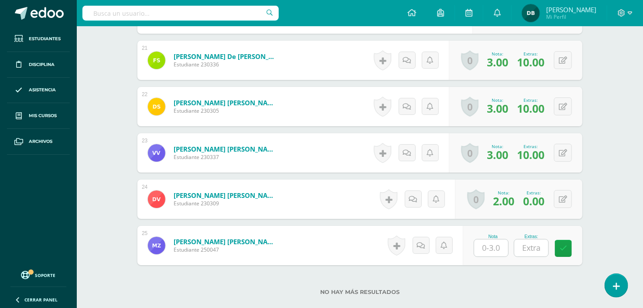
scroll to position [1262, 0]
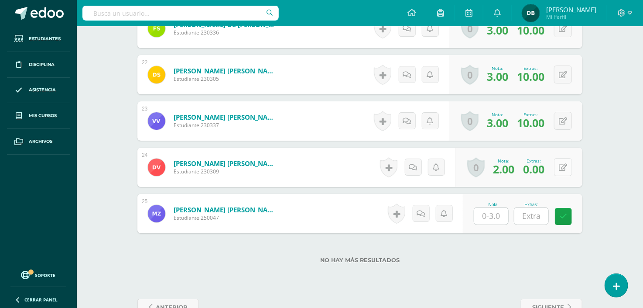
click at [566, 164] on icon at bounding box center [563, 167] width 8 height 7
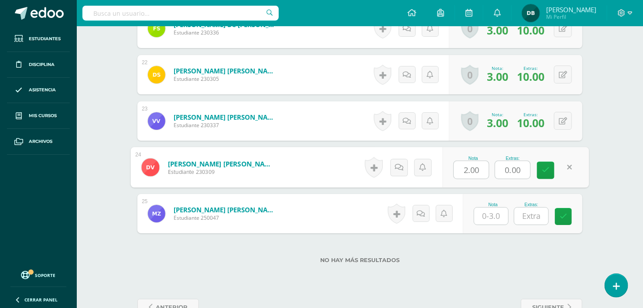
drag, startPoint x: 524, startPoint y: 165, endPoint x: 433, endPoint y: 171, distance: 90.9
click at [433, 171] on form "Virula Suárez, Diego Alejandro Estudiante 230309 Nota 2.00 Extras: 0.00" at bounding box center [360, 167] width 458 height 41
type input "10"
click at [548, 168] on icon at bounding box center [546, 169] width 8 height 7
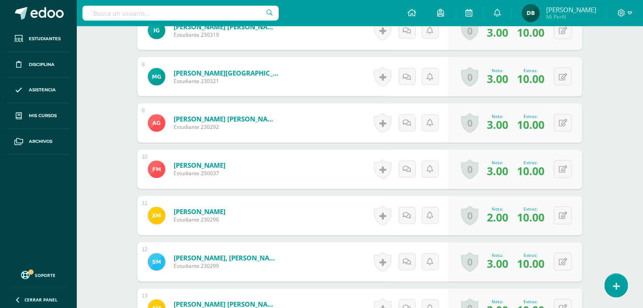
scroll to position [0, 0]
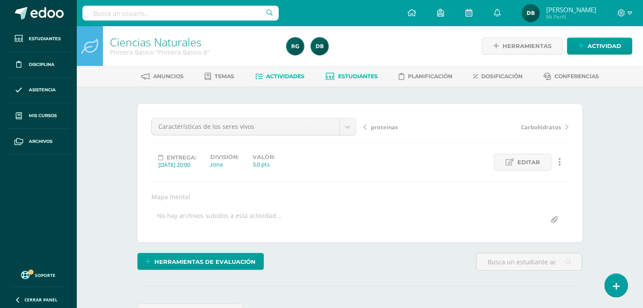
click at [352, 73] on span "Estudiantes" at bounding box center [358, 76] width 40 height 7
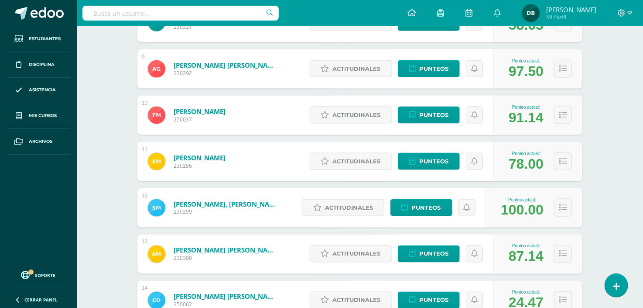
scroll to position [494, 0]
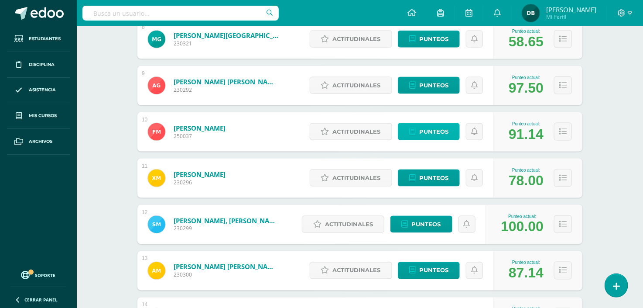
click at [441, 133] on span "Punteos" at bounding box center [433, 131] width 29 height 16
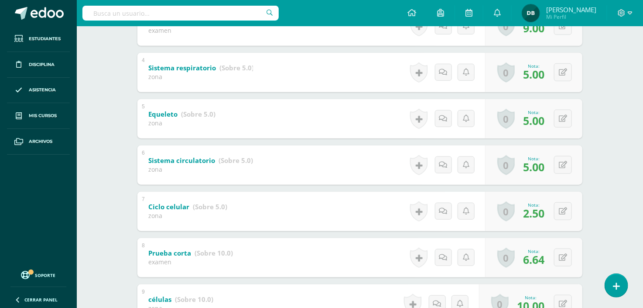
scroll to position [336, 0]
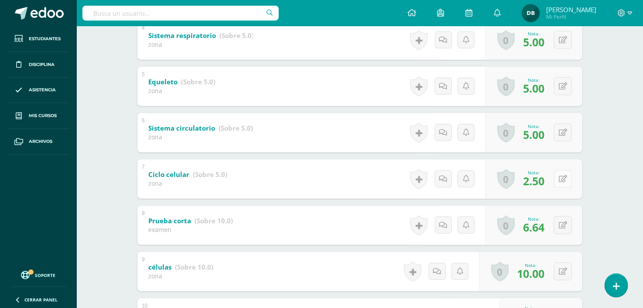
click at [567, 180] on button at bounding box center [563, 179] width 18 height 18
type input "3"
click at [561, 227] on button at bounding box center [563, 225] width 18 height 18
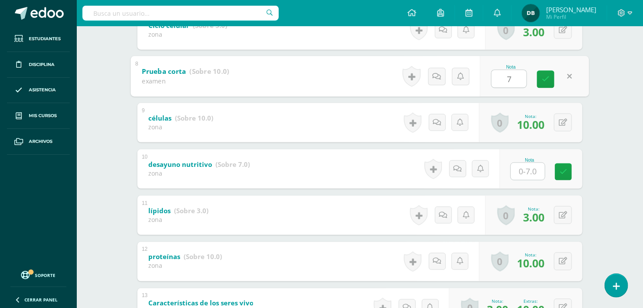
scroll to position [517, 0]
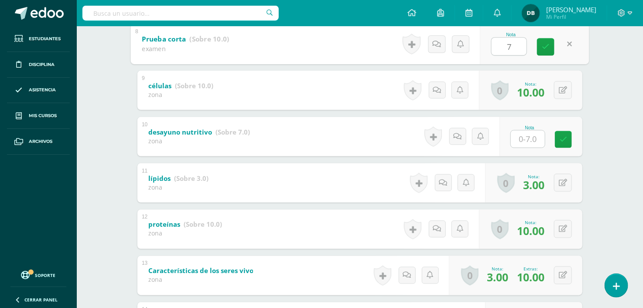
type input "7"
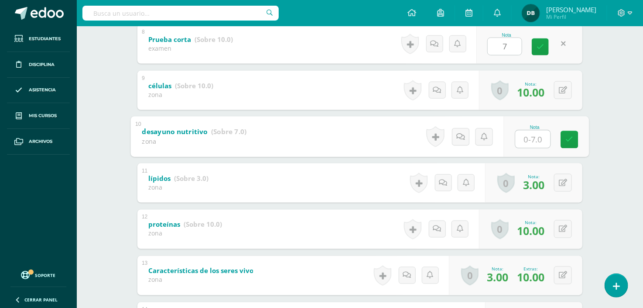
click at [533, 144] on input "text" at bounding box center [533, 138] width 35 height 17
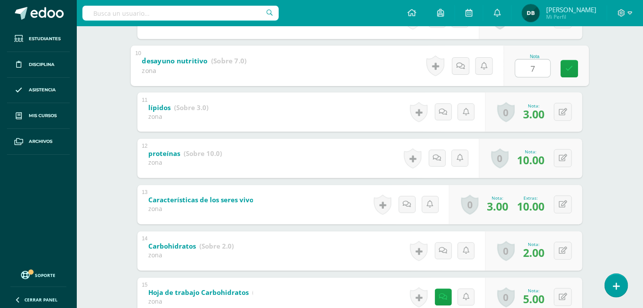
scroll to position [654, 0]
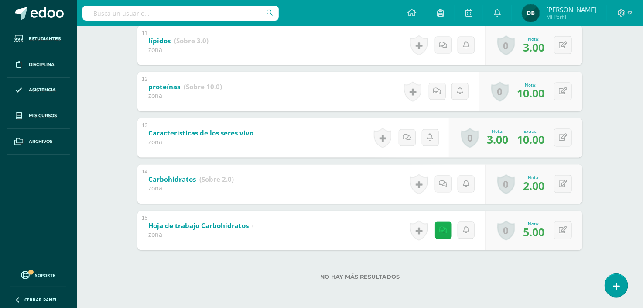
type input "7"
click at [444, 228] on icon at bounding box center [443, 229] width 8 height 7
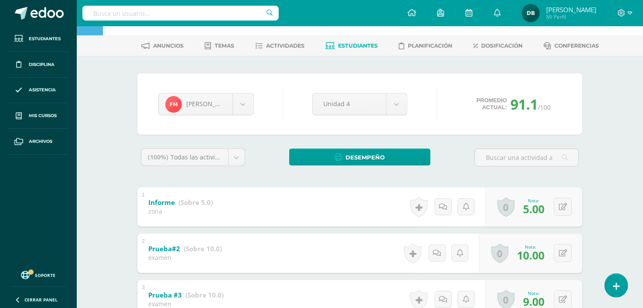
scroll to position [0, 0]
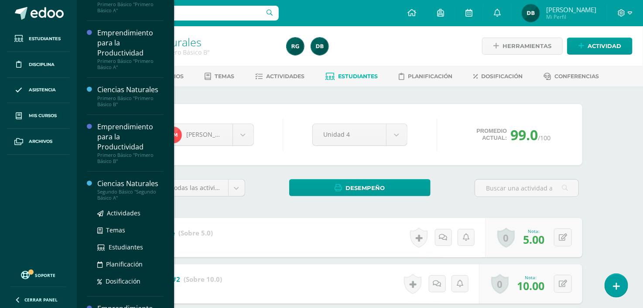
scroll to position [32, 0]
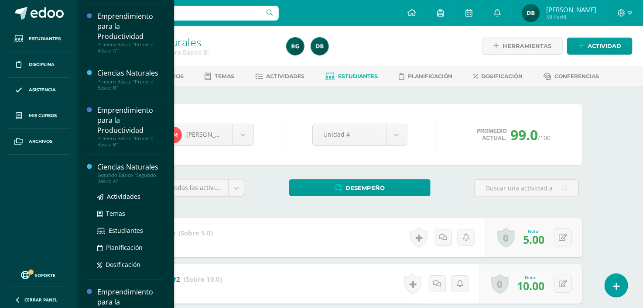
click at [122, 168] on div "Ciencias Naturales" at bounding box center [130, 167] width 66 height 10
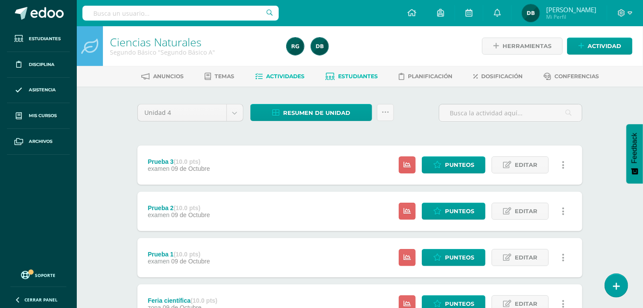
click at [356, 74] on span "Estudiantes" at bounding box center [358, 76] width 40 height 7
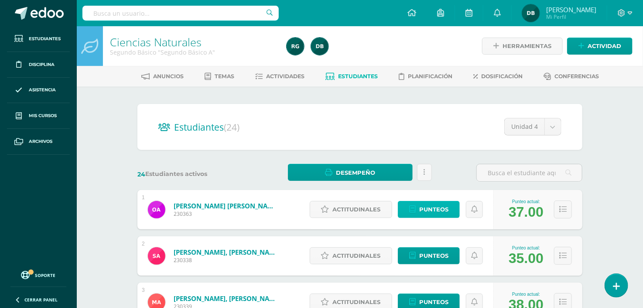
click at [439, 209] on span "Punteos" at bounding box center [433, 209] width 29 height 16
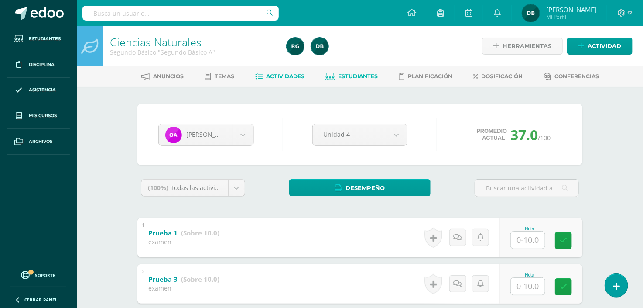
click at [286, 73] on span "Actividades" at bounding box center [286, 76] width 38 height 7
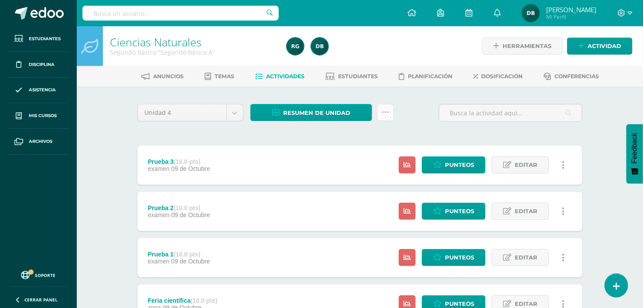
click at [389, 109] on icon at bounding box center [385, 112] width 7 height 7
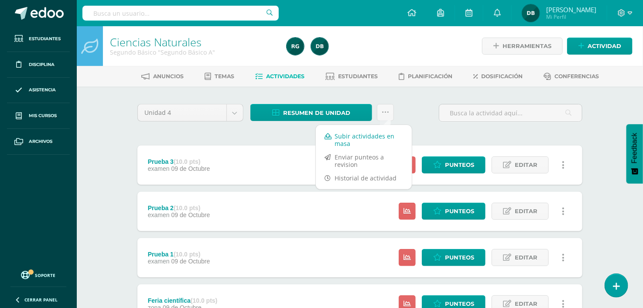
click at [371, 137] on link "Subir actividades en masa" at bounding box center [364, 139] width 96 height 21
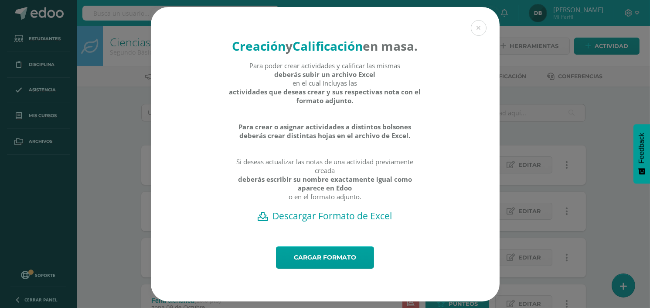
click at [323, 222] on h2 "Descargar Formato de Excel" at bounding box center [325, 215] width 318 height 12
